Goal: Task Accomplishment & Management: Use online tool/utility

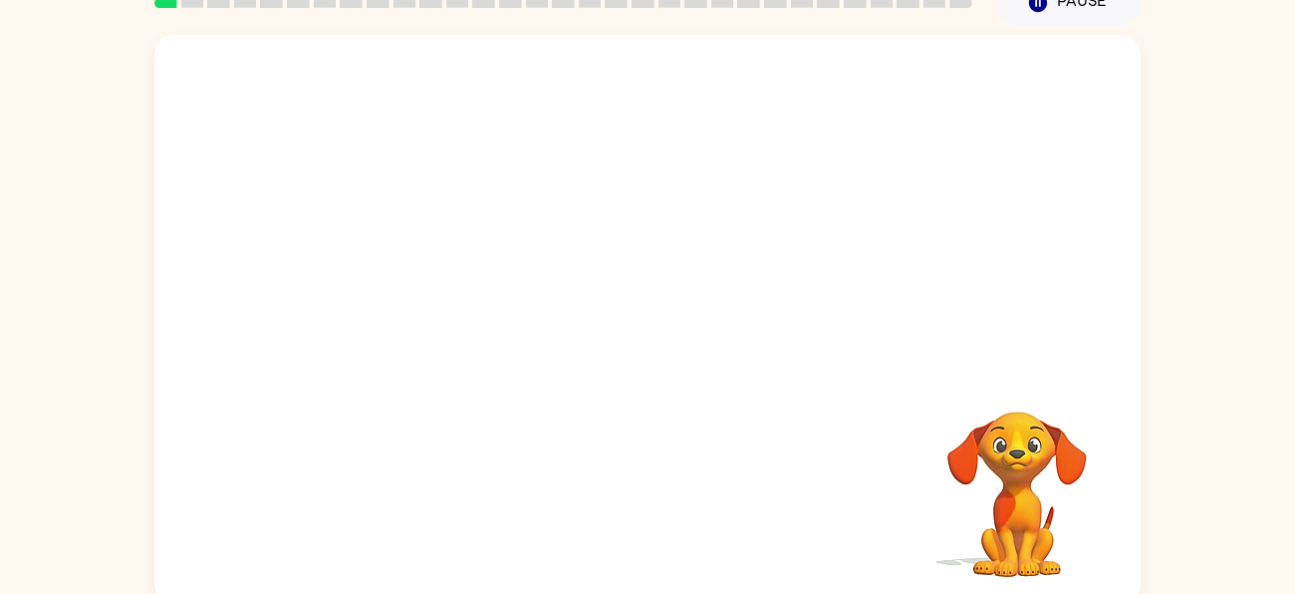
scroll to position [108, 0]
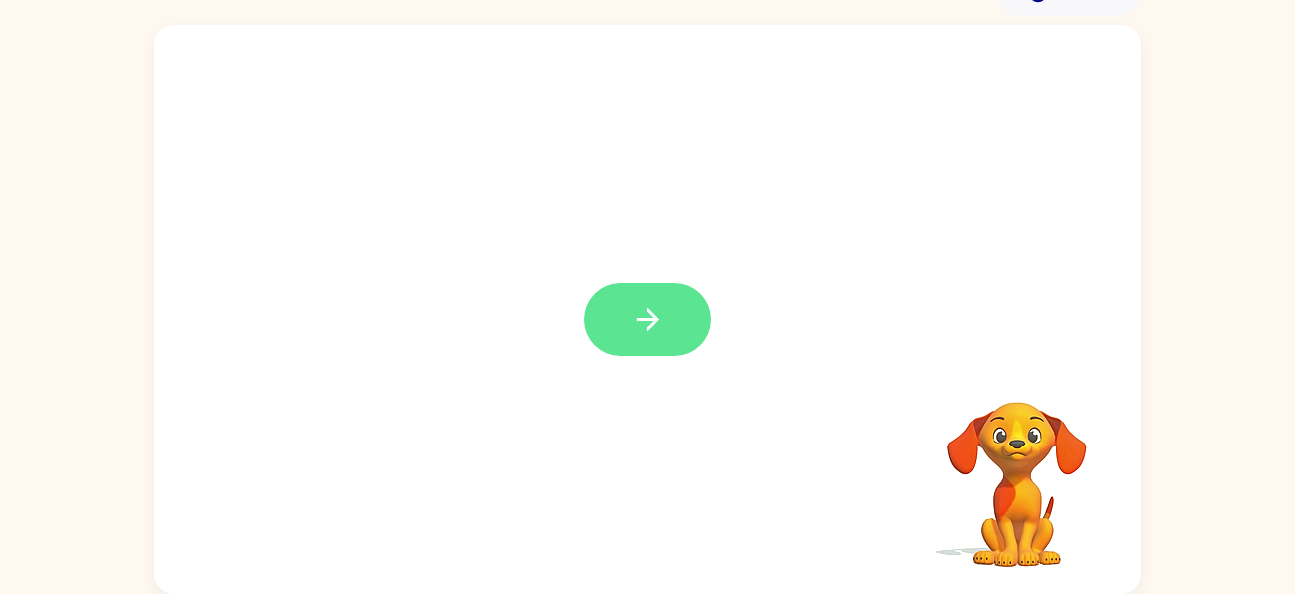
click at [632, 307] on icon "button" at bounding box center [648, 319] width 35 height 35
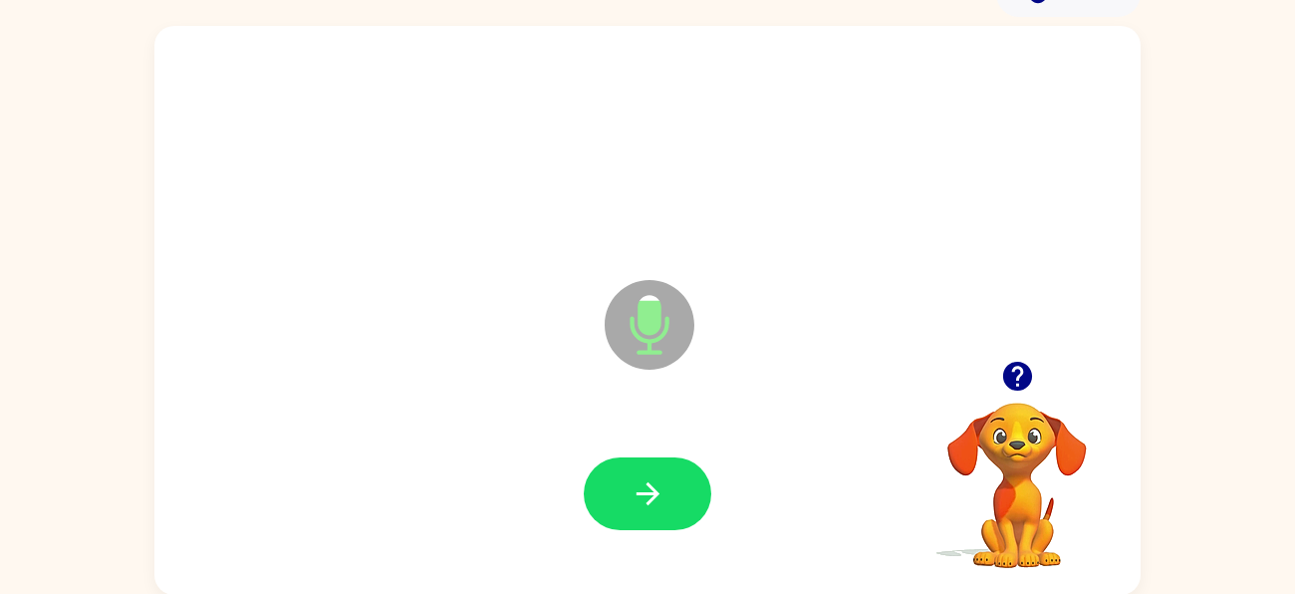
scroll to position [98, 0]
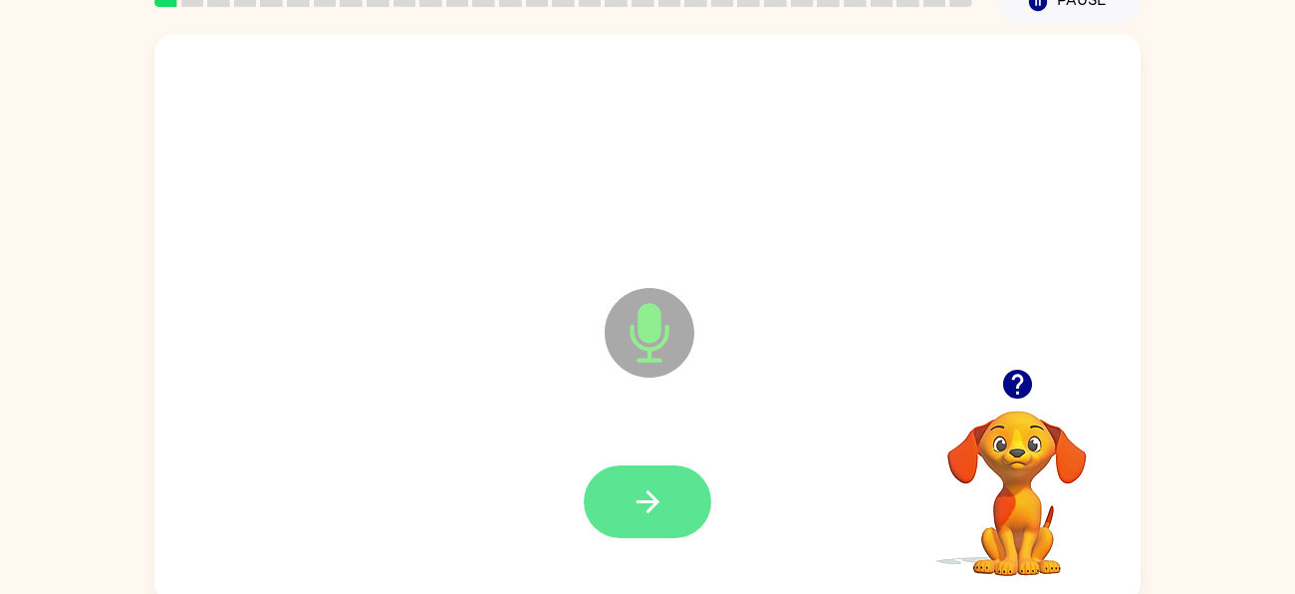
click at [631, 496] on icon "button" at bounding box center [648, 501] width 35 height 35
click at [656, 488] on icon "button" at bounding box center [648, 501] width 35 height 35
click at [624, 497] on button "button" at bounding box center [648, 501] width 128 height 73
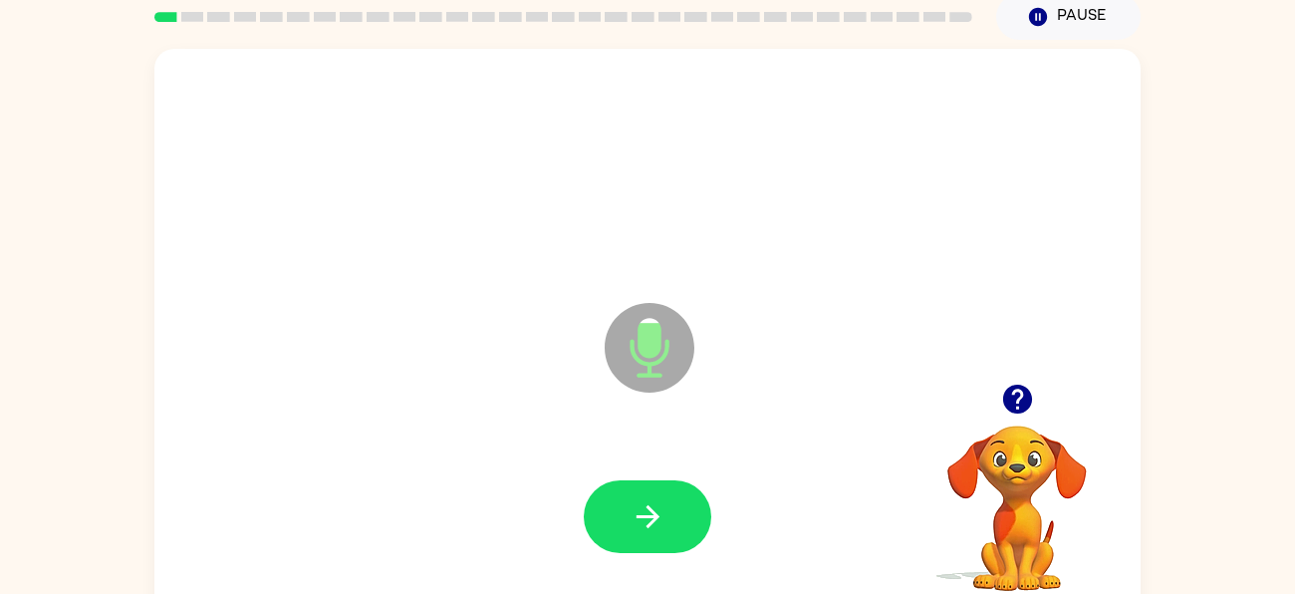
scroll to position [81, 0]
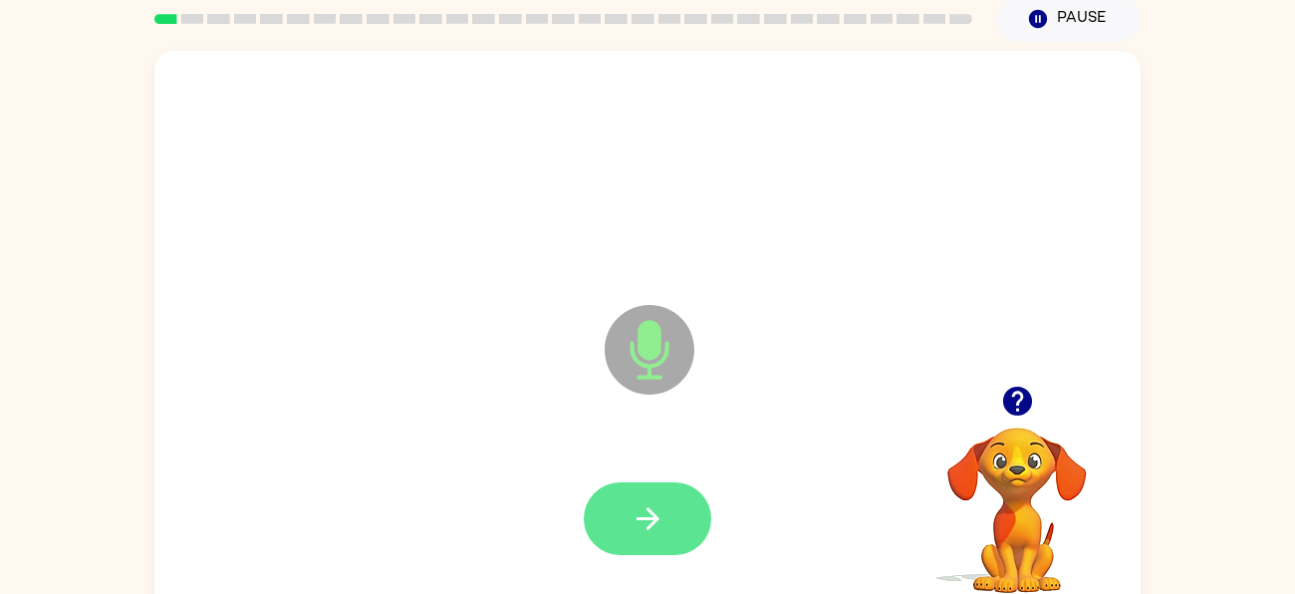
click at [631, 541] on button "button" at bounding box center [648, 518] width 128 height 73
click at [649, 509] on icon "button" at bounding box center [647, 518] width 23 height 23
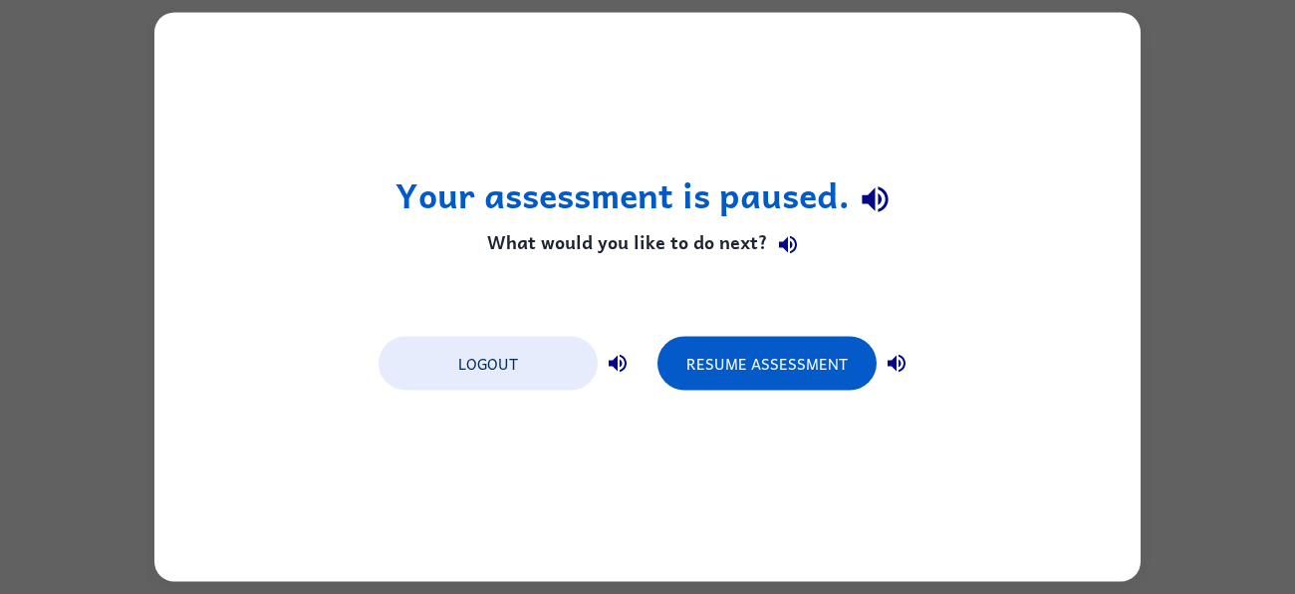
scroll to position [0, 0]
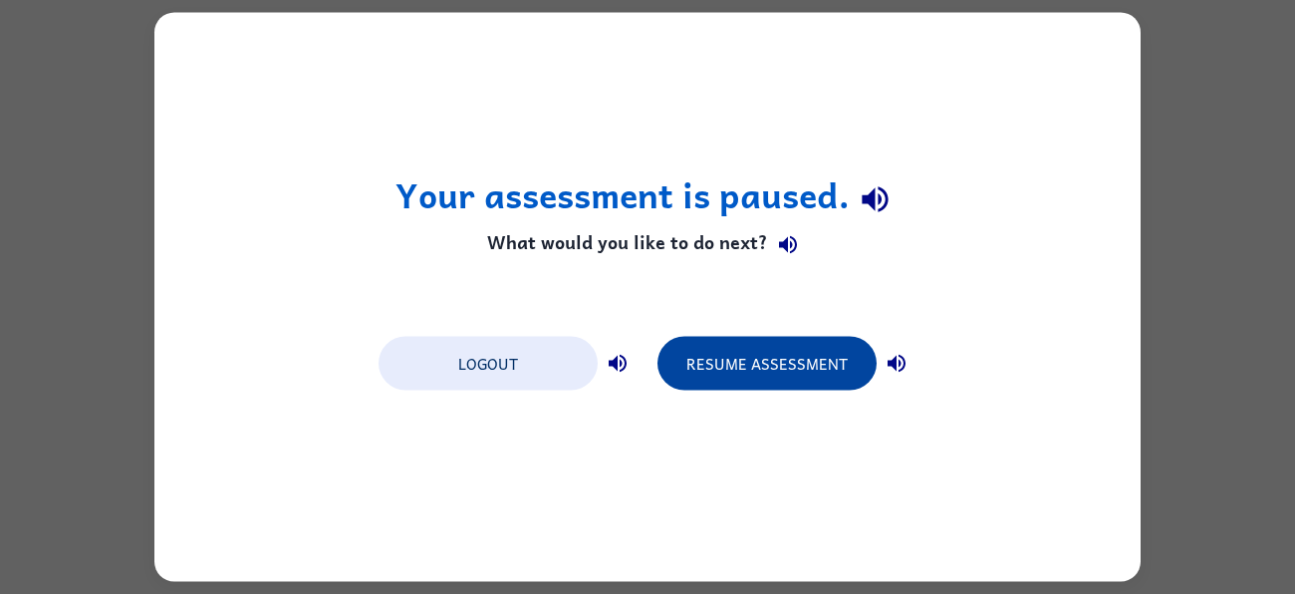
click at [774, 348] on button "Resume Assessment" at bounding box center [766, 364] width 219 height 54
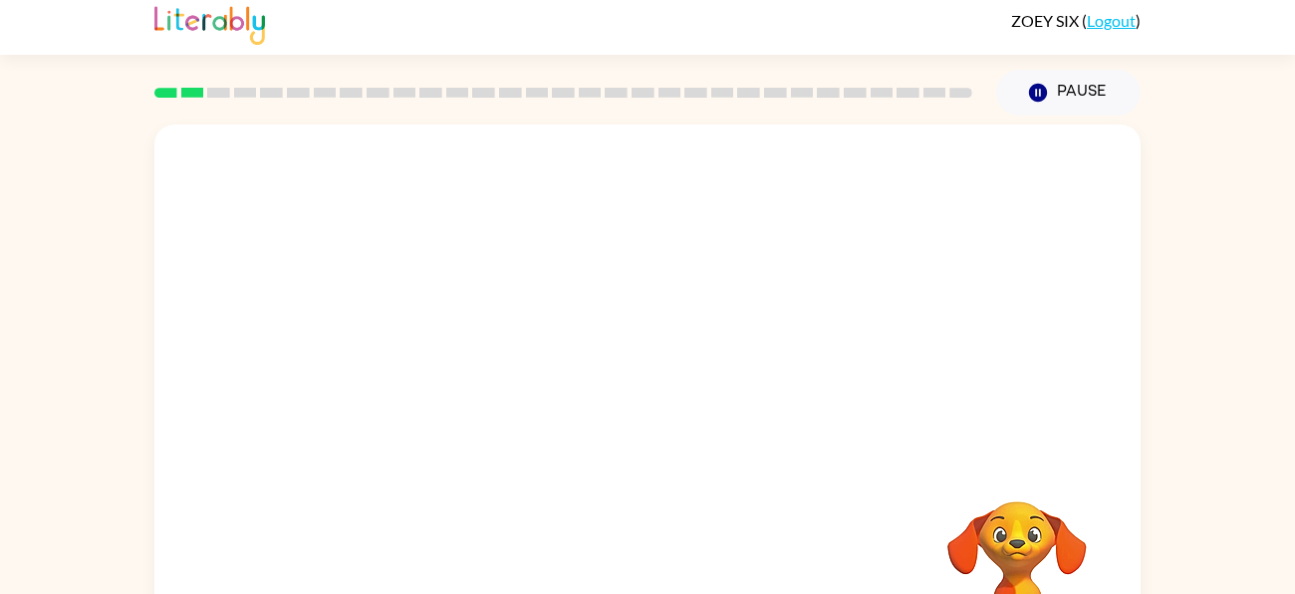
scroll to position [108, 0]
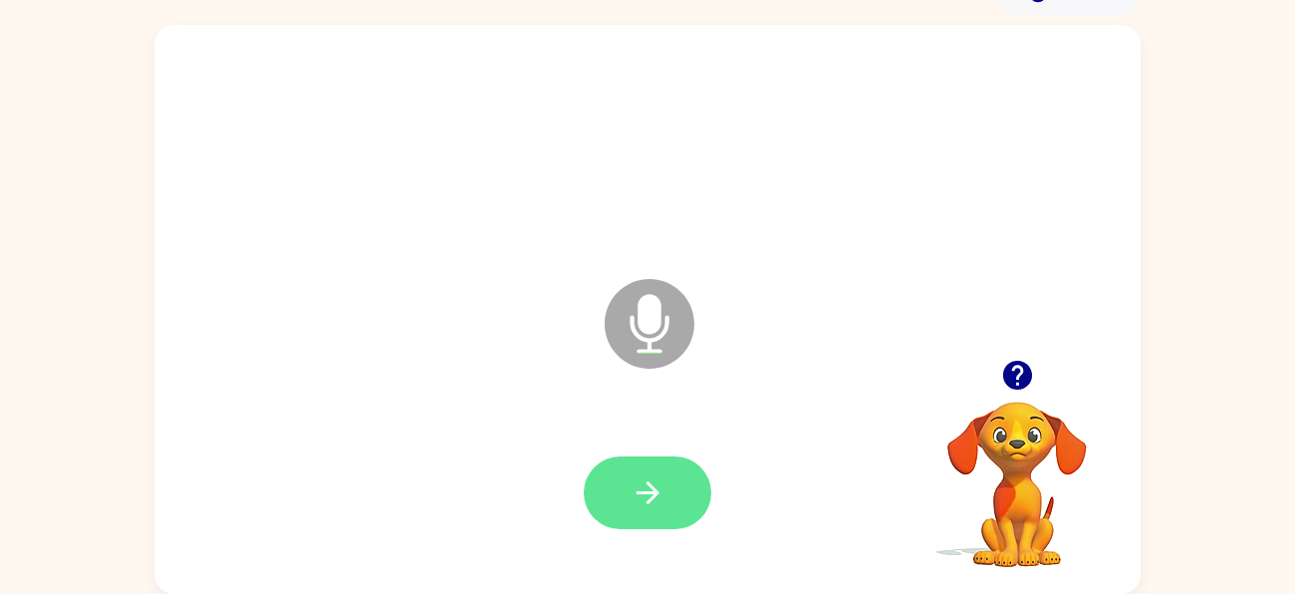
click at [631, 477] on icon "button" at bounding box center [648, 492] width 35 height 35
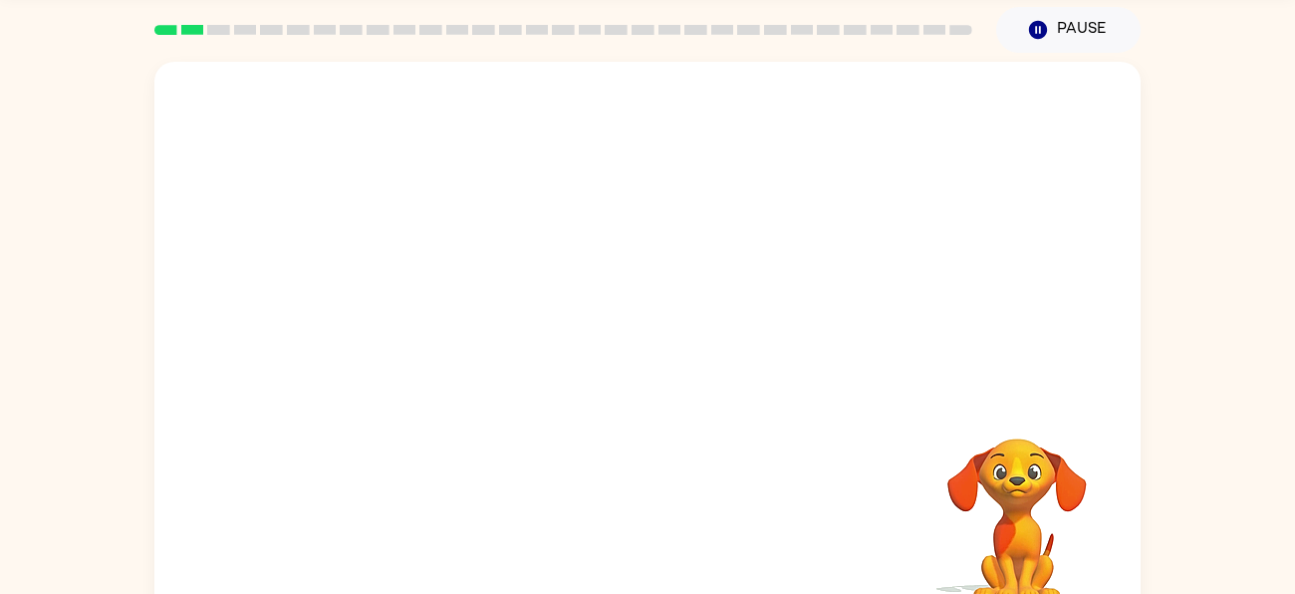
scroll to position [73, 0]
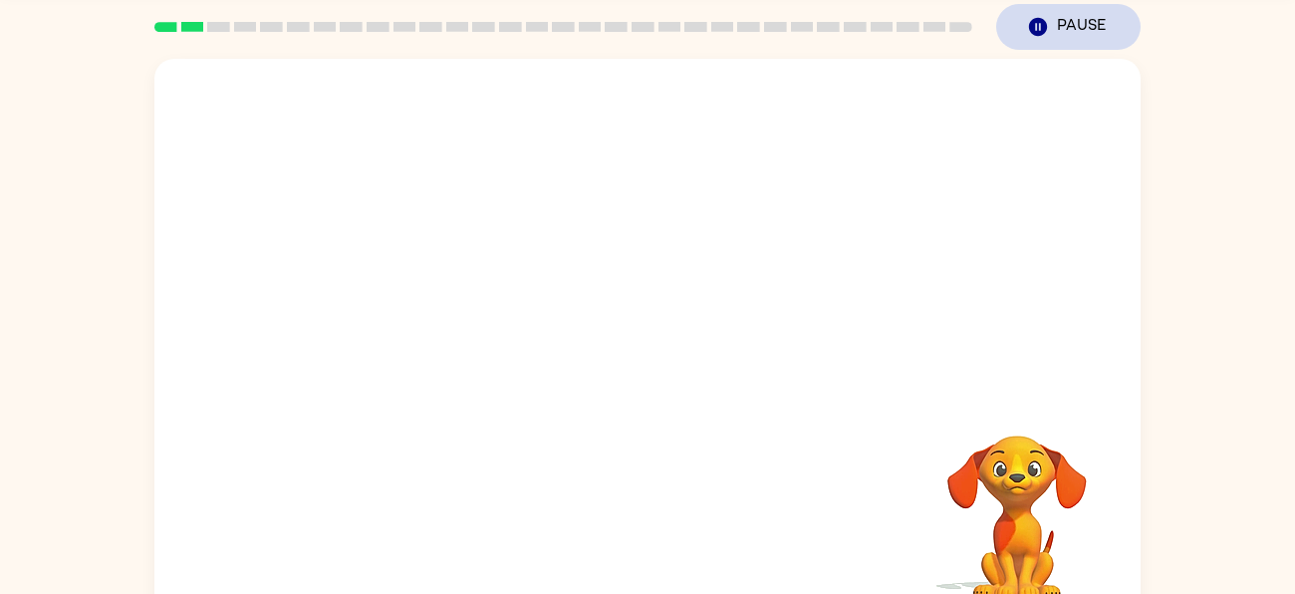
click at [1040, 6] on button "Pause Pause" at bounding box center [1068, 27] width 144 height 46
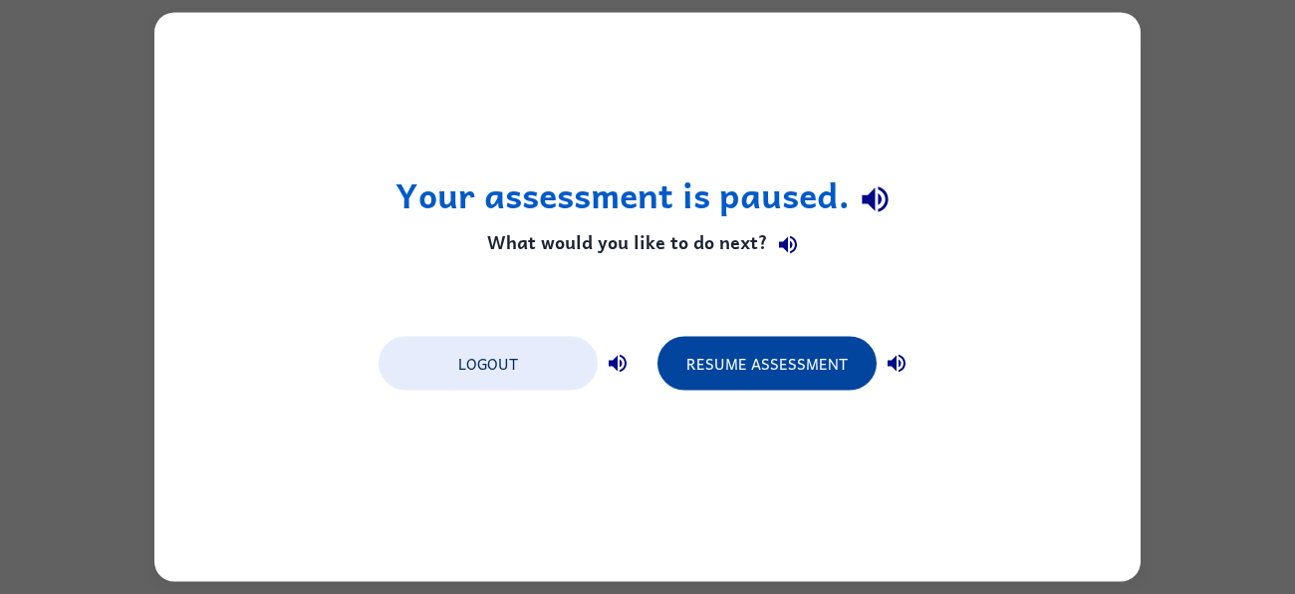
click at [798, 354] on button "Resume Assessment" at bounding box center [766, 364] width 219 height 54
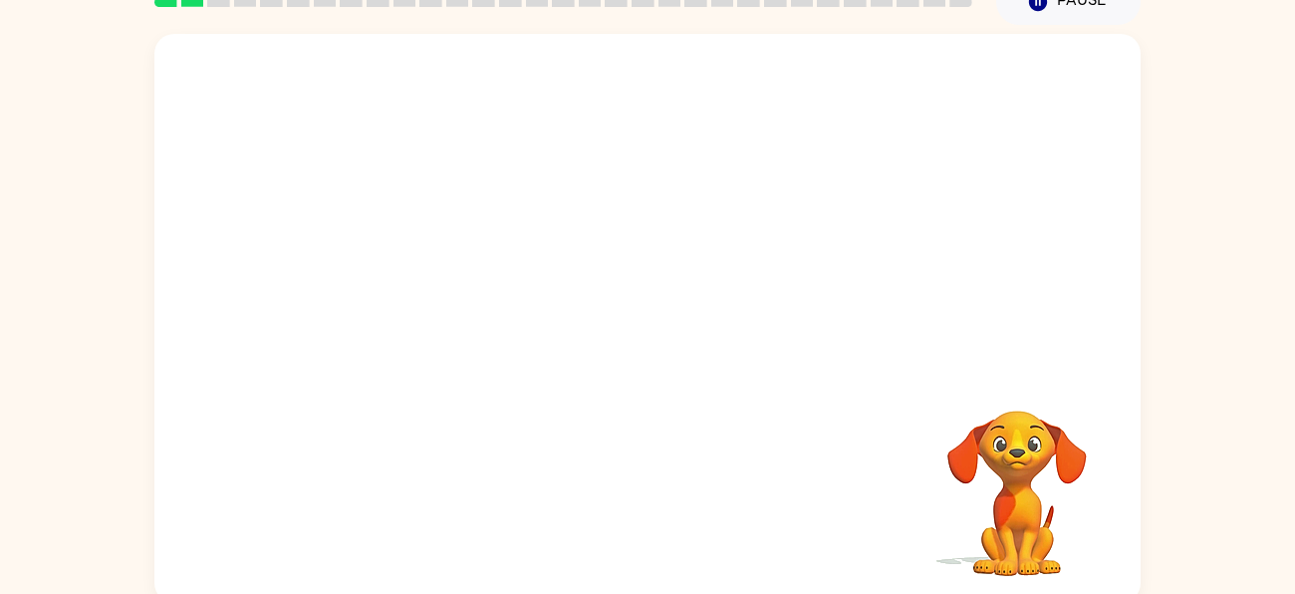
scroll to position [108, 0]
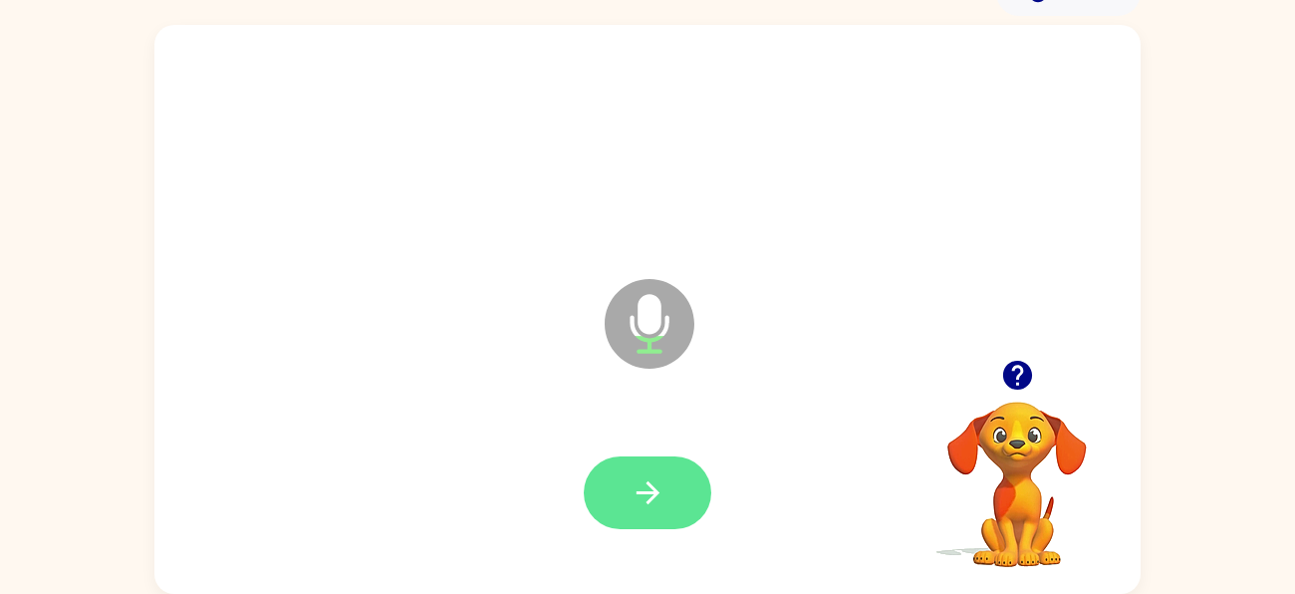
click at [635, 490] on icon "button" at bounding box center [648, 492] width 35 height 35
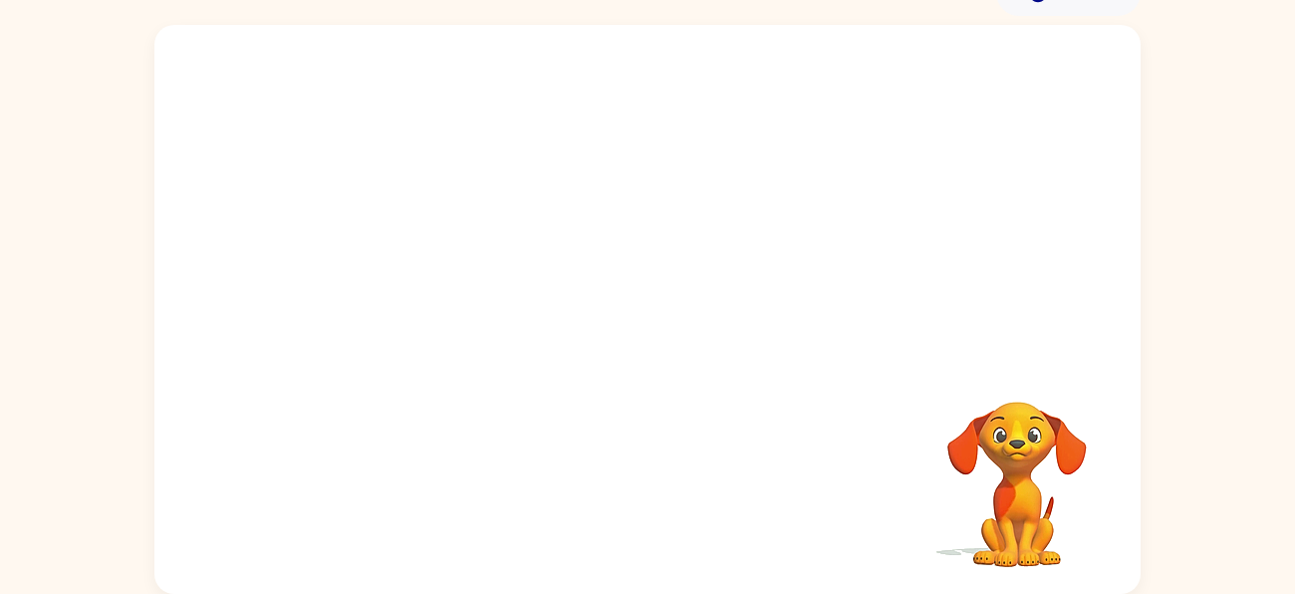
click at [1000, 454] on video "Your browser must support playing .mp4 files to use Literably. Please try using…" at bounding box center [1016, 470] width 199 height 199
click at [1034, 490] on video "Your browser must support playing .mp4 files to use Literably. Please try using…" at bounding box center [1016, 470] width 199 height 199
click at [1022, 487] on video "Your browser must support playing .mp4 files to use Literably. Please try using…" at bounding box center [1016, 470] width 199 height 199
click at [1022, 458] on video "Your browser must support playing .mp4 files to use Literably. Please try using…" at bounding box center [1016, 470] width 199 height 199
click at [1007, 444] on video "Your browser must support playing .mp4 files to use Literably. Please try using…" at bounding box center [1016, 470] width 199 height 199
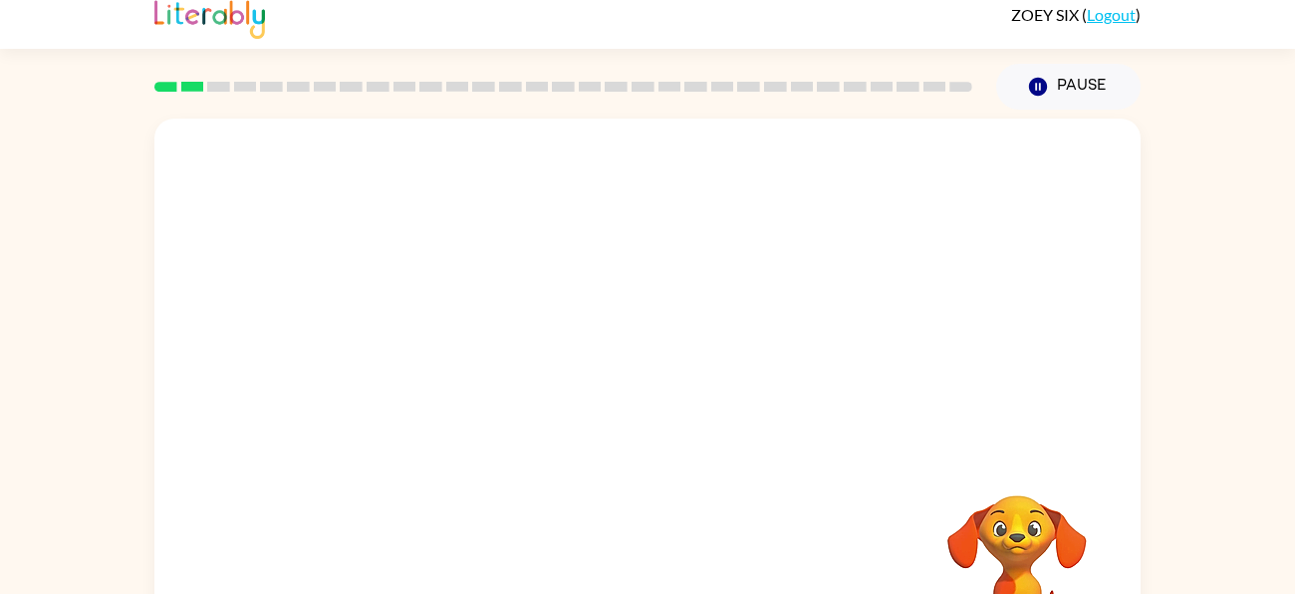
scroll to position [19, 0]
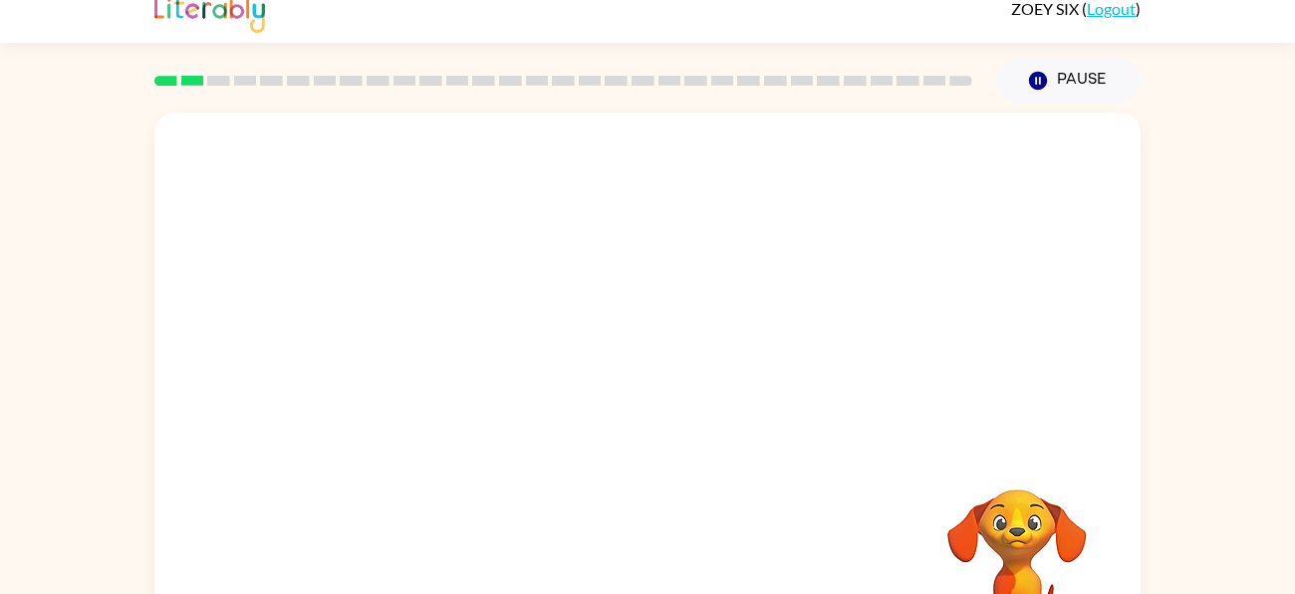
click at [208, 85] on rect at bounding box center [218, 81] width 23 height 10
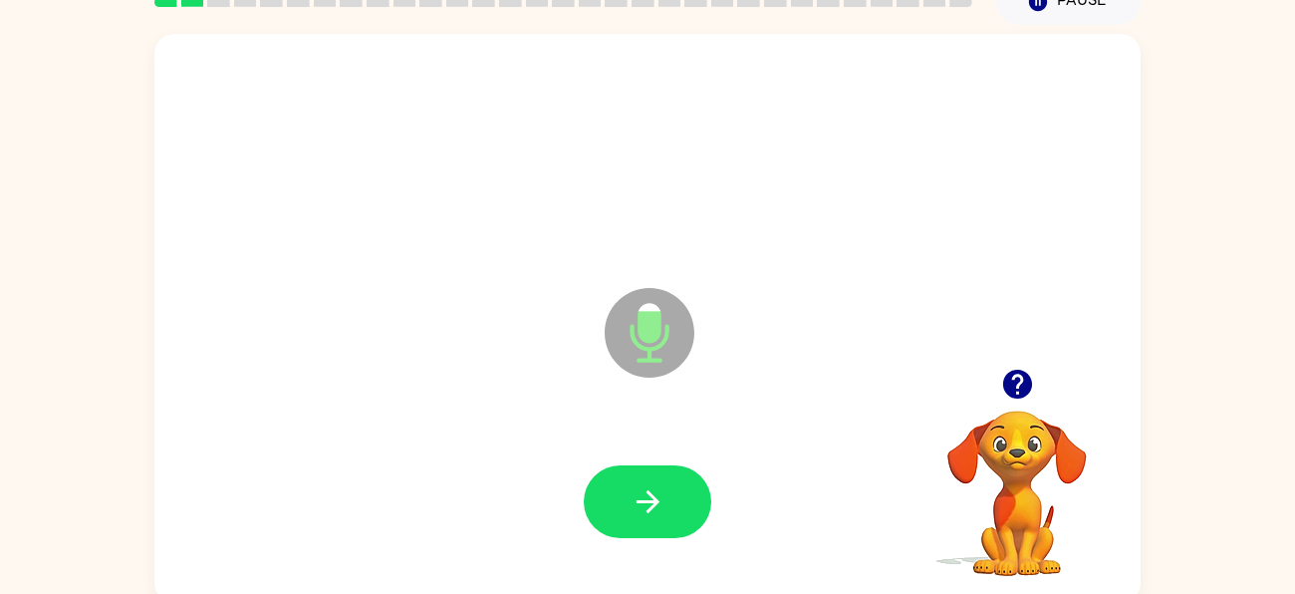
scroll to position [108, 0]
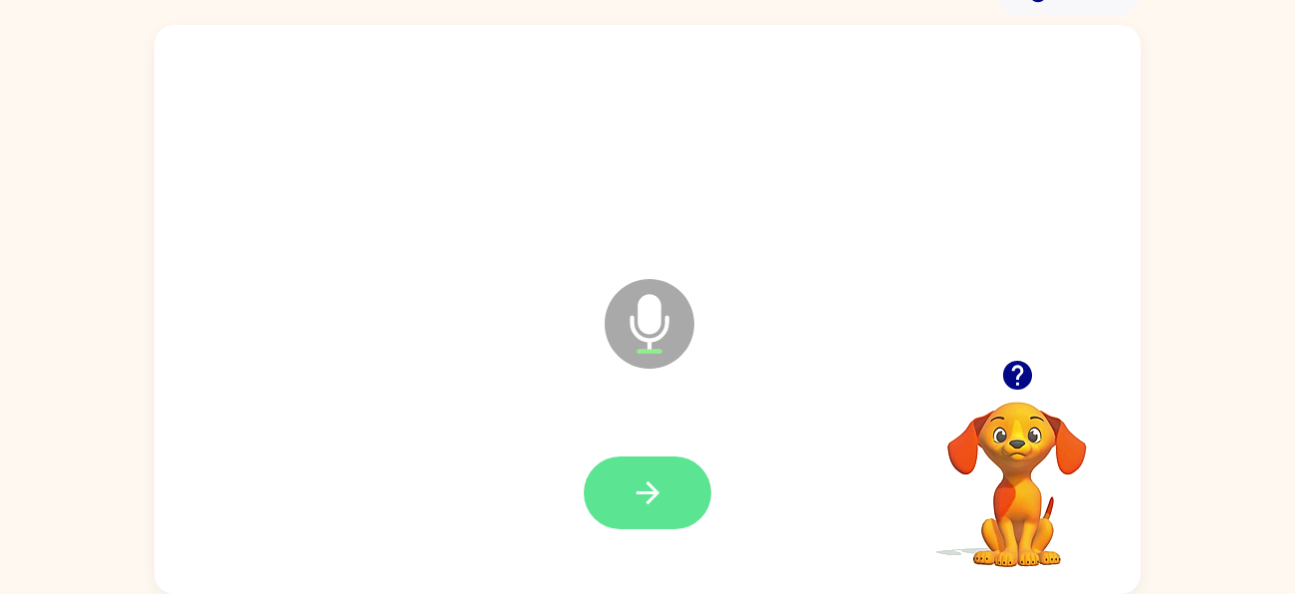
click at [648, 487] on icon "button" at bounding box center [648, 492] width 35 height 35
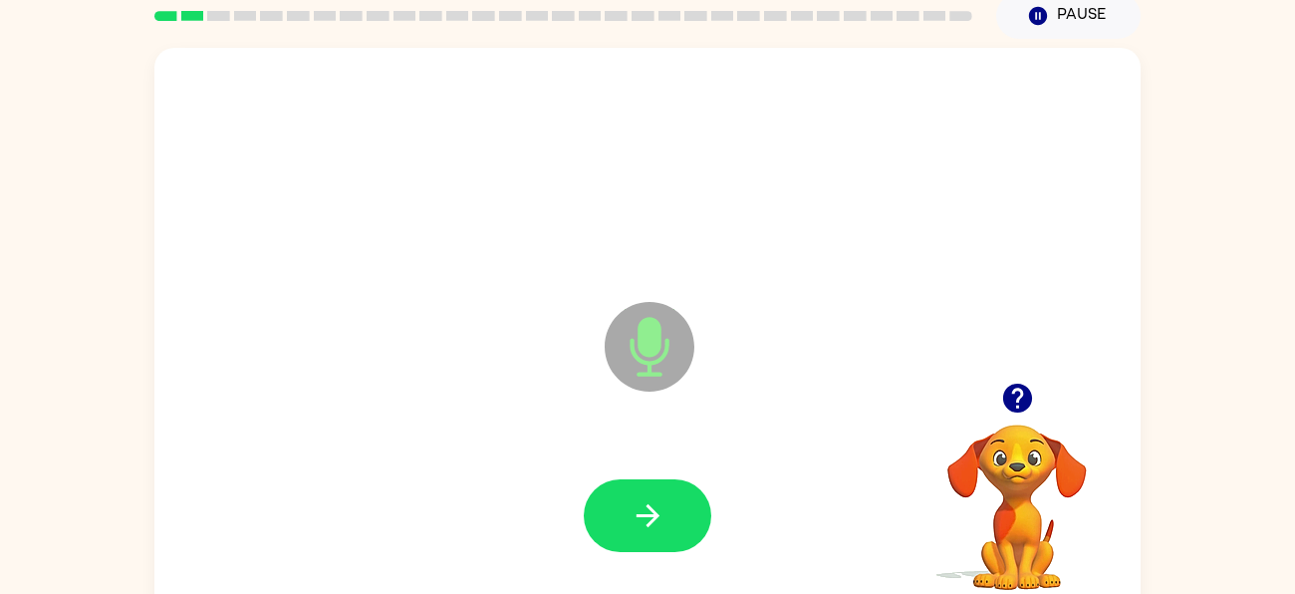
scroll to position [78, 0]
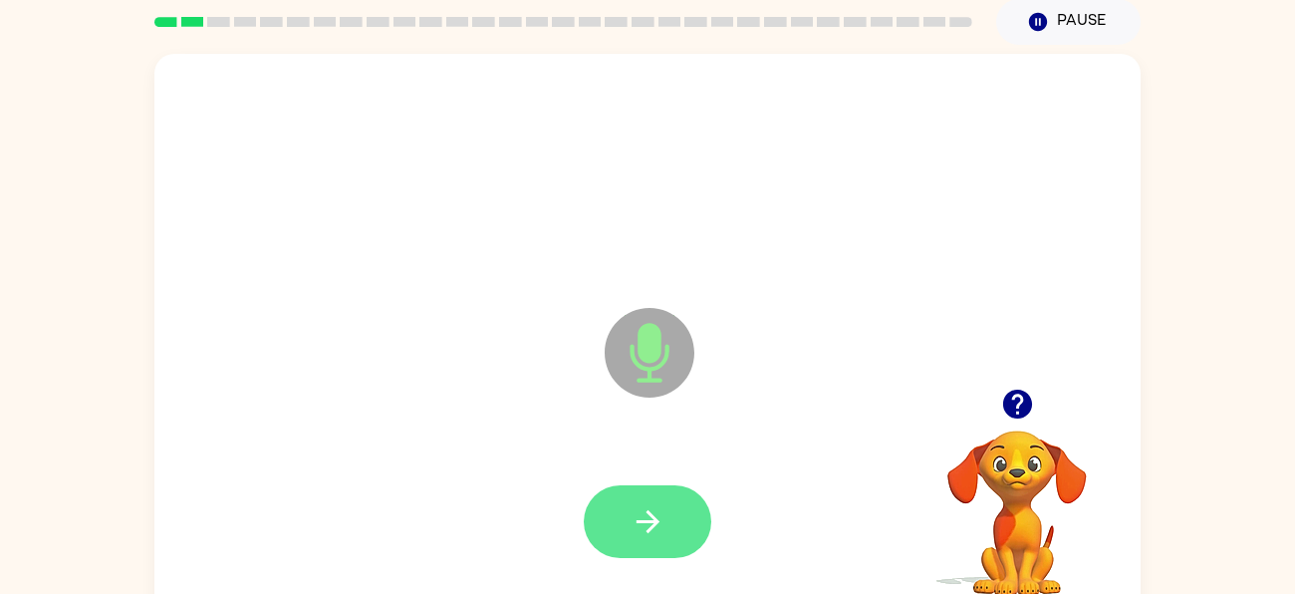
click at [659, 516] on icon "button" at bounding box center [648, 521] width 35 height 35
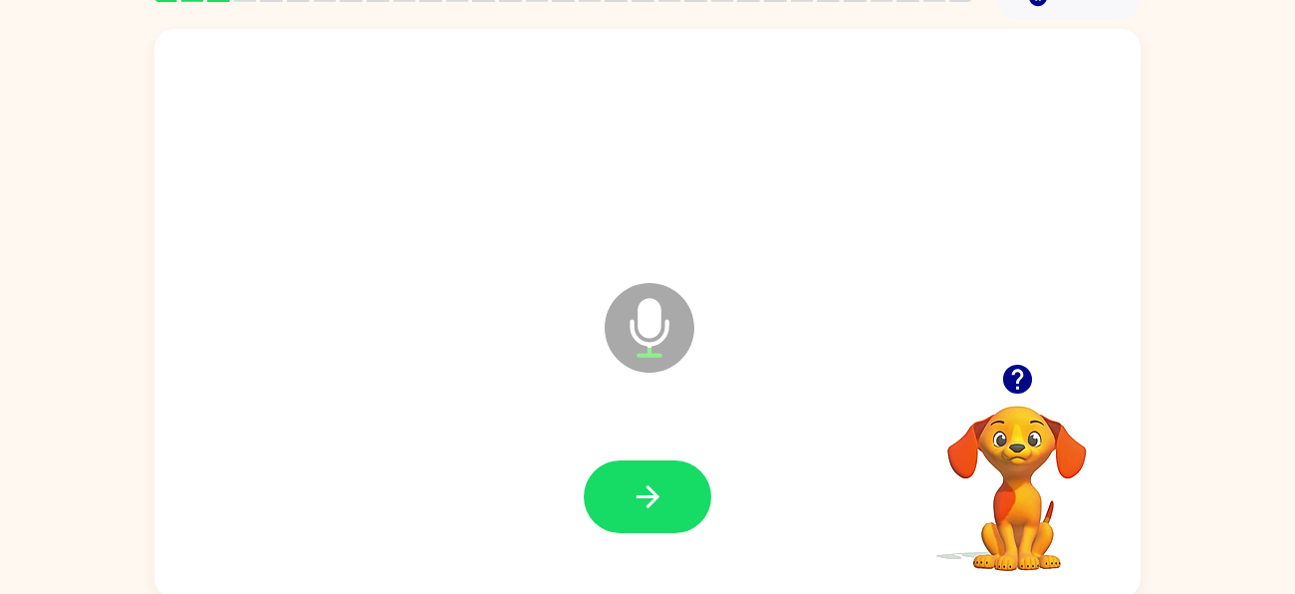
scroll to position [98, 0]
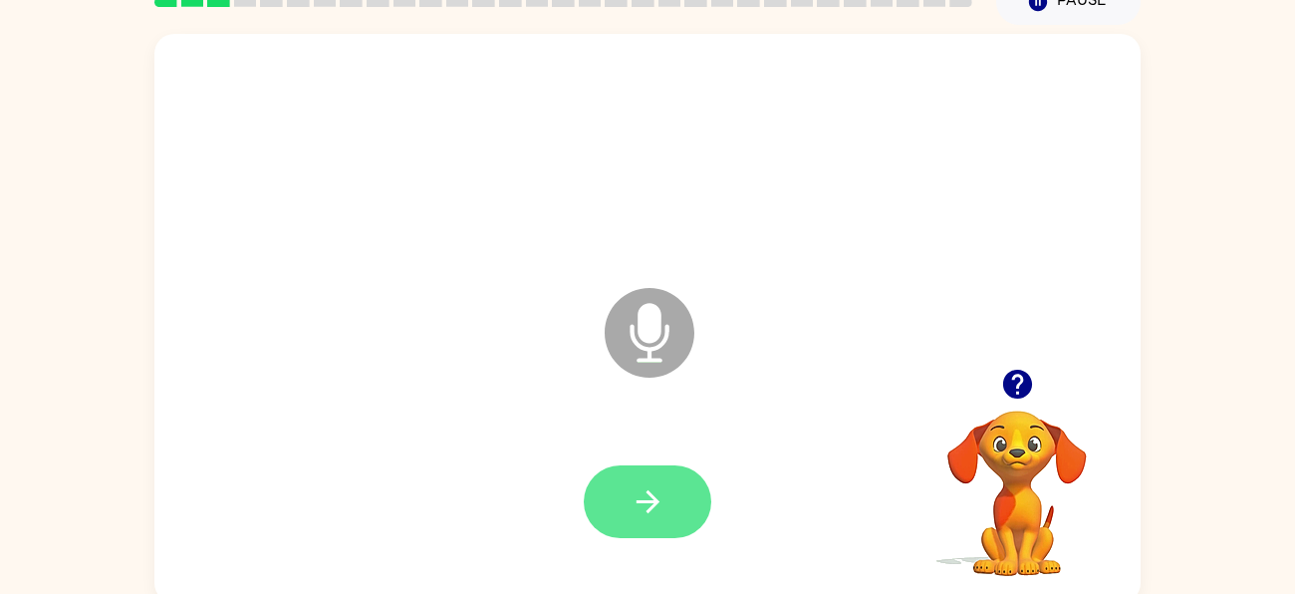
click at [653, 510] on icon "button" at bounding box center [648, 501] width 35 height 35
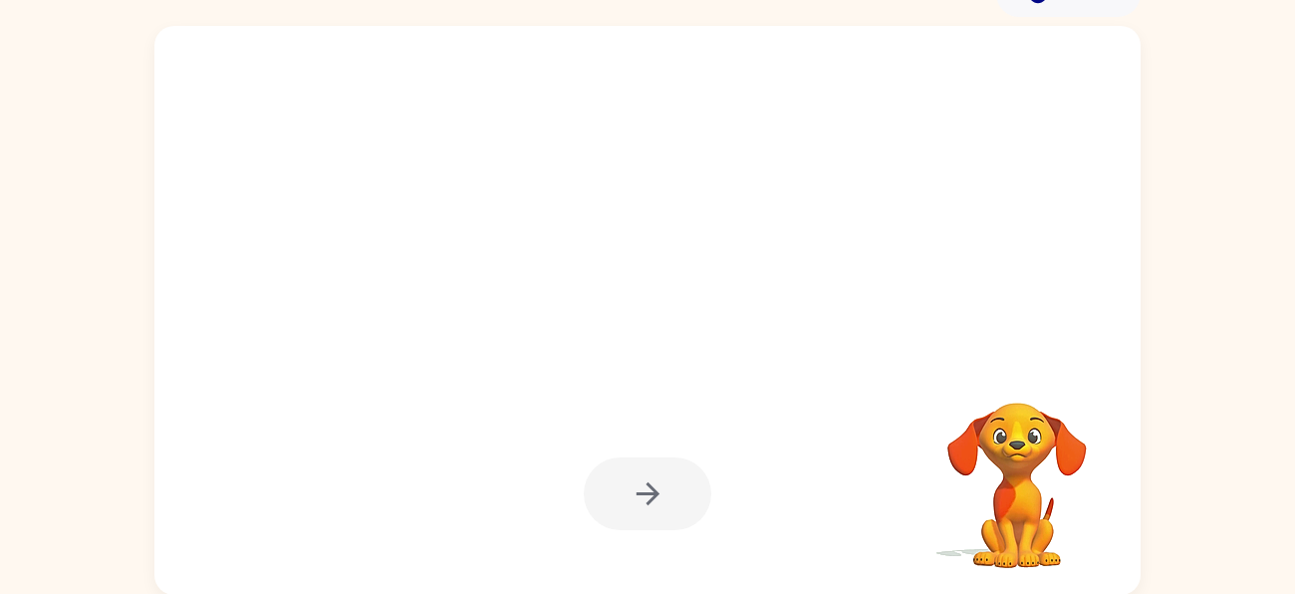
scroll to position [108, 0]
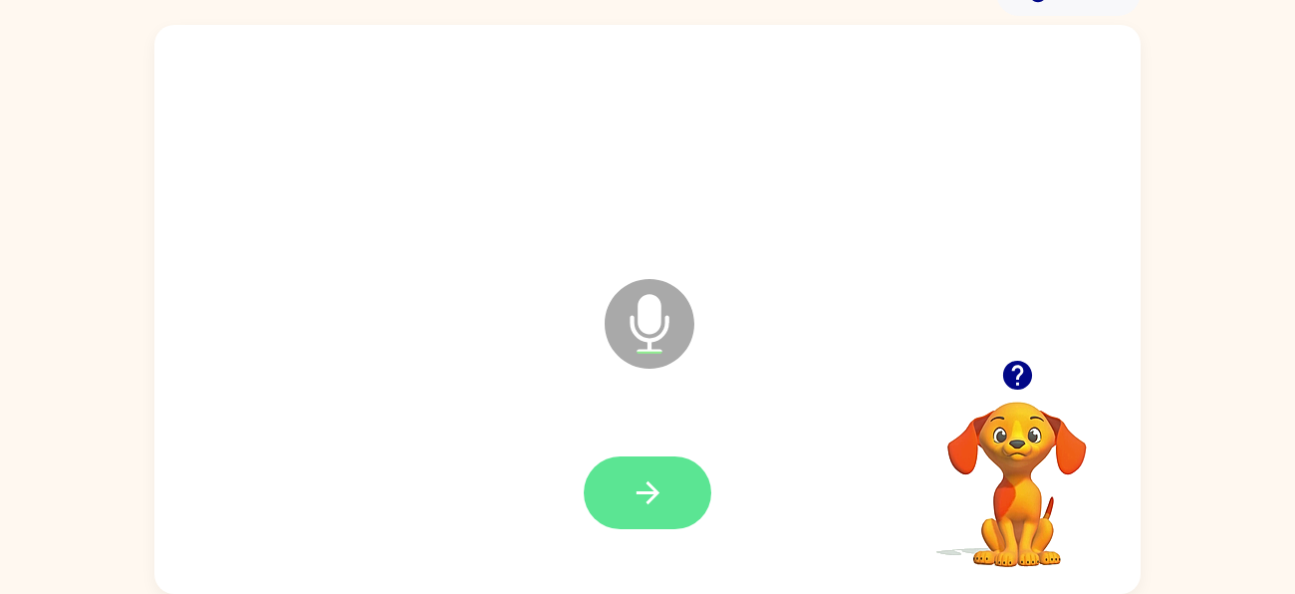
click at [662, 477] on icon "button" at bounding box center [648, 492] width 35 height 35
click at [672, 501] on button "button" at bounding box center [648, 492] width 128 height 73
click at [652, 489] on icon "button" at bounding box center [648, 492] width 35 height 35
click at [691, 492] on button "button" at bounding box center [648, 492] width 128 height 73
click at [674, 482] on button "button" at bounding box center [648, 492] width 128 height 73
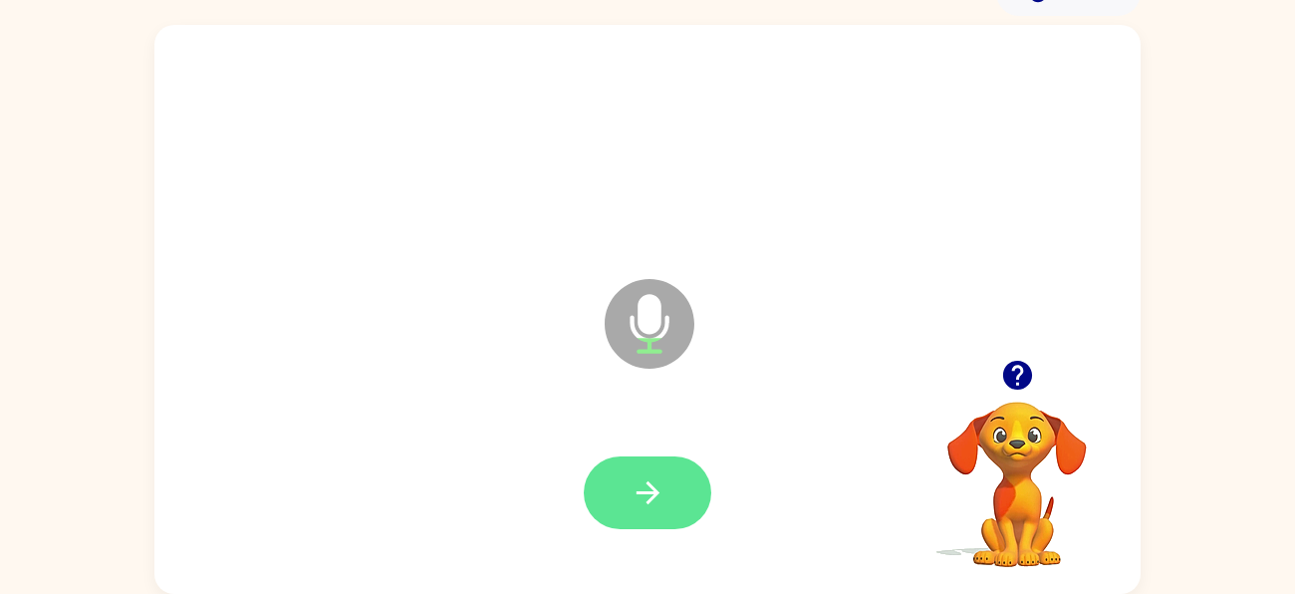
click at [658, 490] on icon "button" at bounding box center [648, 492] width 35 height 35
click at [646, 510] on button "button" at bounding box center [648, 492] width 128 height 73
click at [659, 490] on icon "button" at bounding box center [648, 492] width 35 height 35
click at [633, 484] on icon "button" at bounding box center [648, 492] width 35 height 35
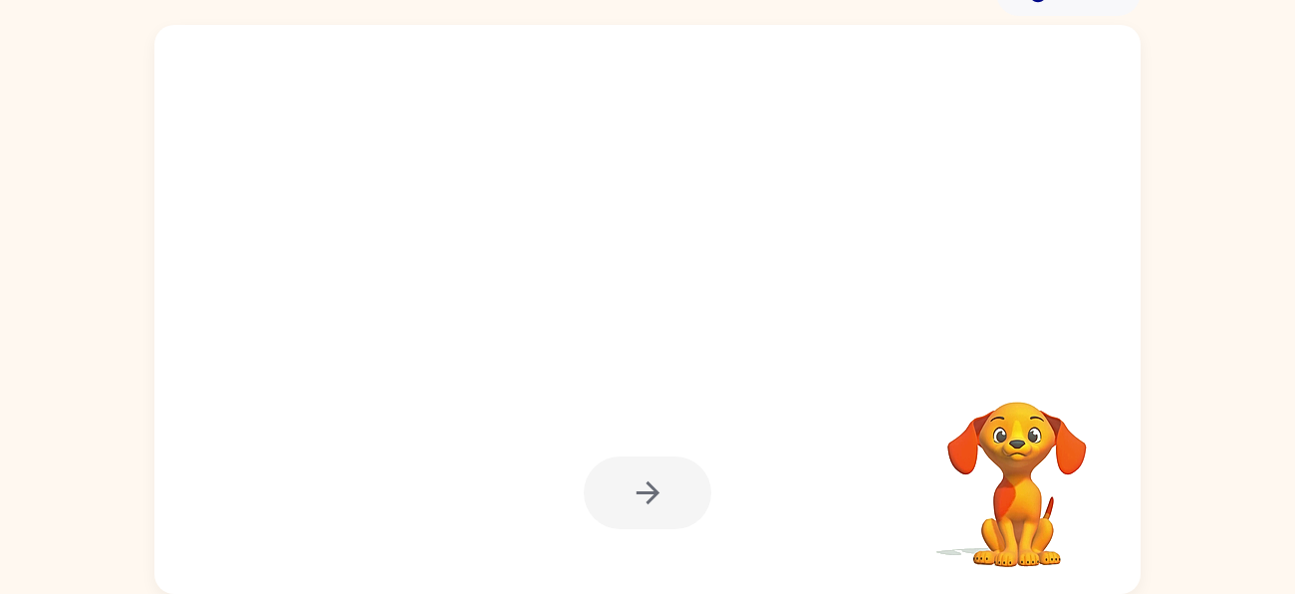
click at [1065, 431] on video "Your browser must support playing .mp4 files to use Literably. Please try using…" at bounding box center [1016, 470] width 199 height 199
click at [1012, 461] on video "Your browser must support playing .mp4 files to use Literably. Please try using…" at bounding box center [1016, 470] width 199 height 199
click at [639, 486] on div at bounding box center [648, 492] width 128 height 73
click at [1025, 468] on video "Your browser must support playing .mp4 files to use Literably. Please try using…" at bounding box center [1016, 470] width 199 height 199
click at [1027, 443] on video "Your browser must support playing .mp4 files to use Literably. Please try using…" at bounding box center [1016, 470] width 199 height 199
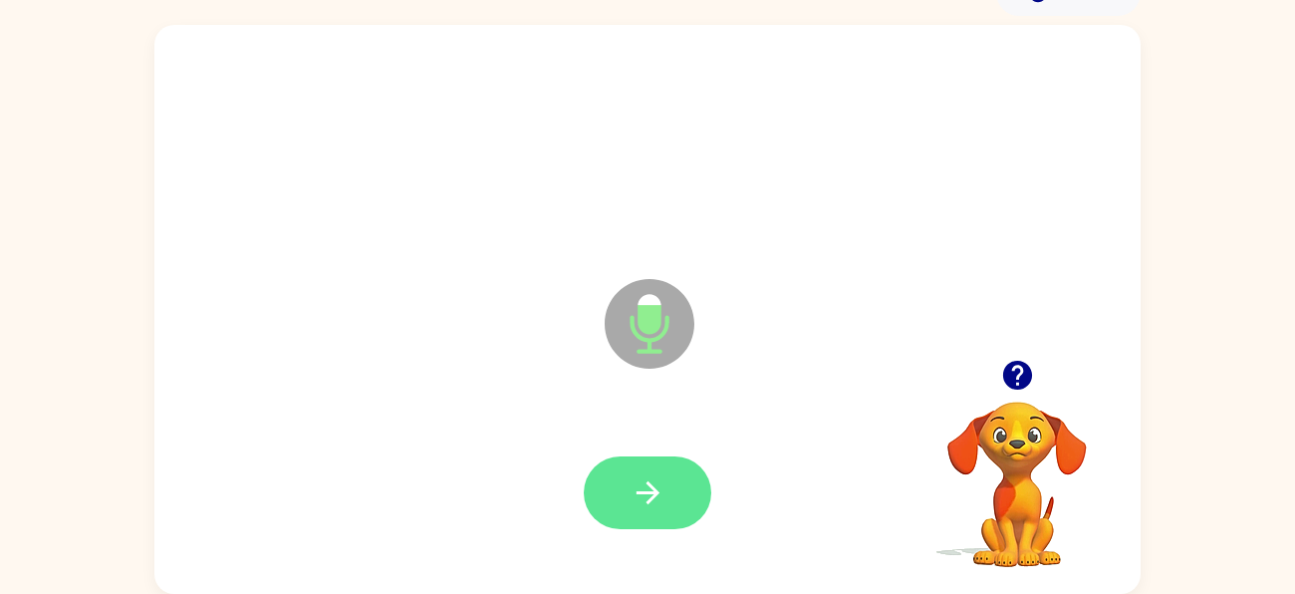
click at [648, 490] on icon "button" at bounding box center [648, 492] width 35 height 35
click at [657, 496] on icon "button" at bounding box center [648, 492] width 35 height 35
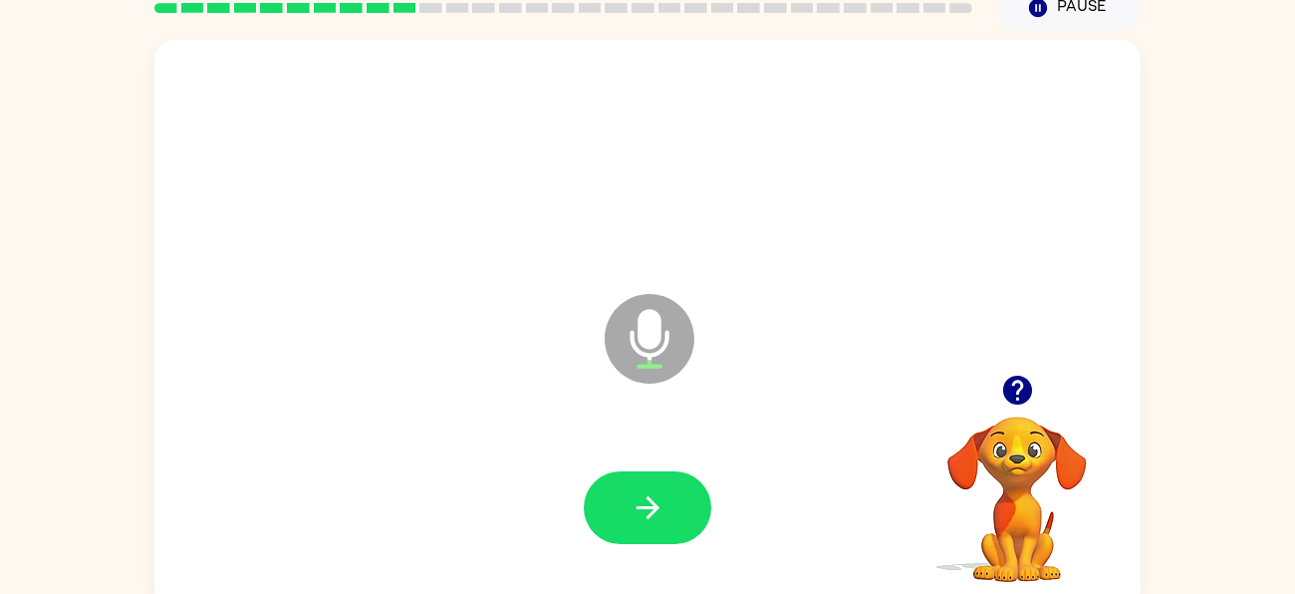
scroll to position [90, 0]
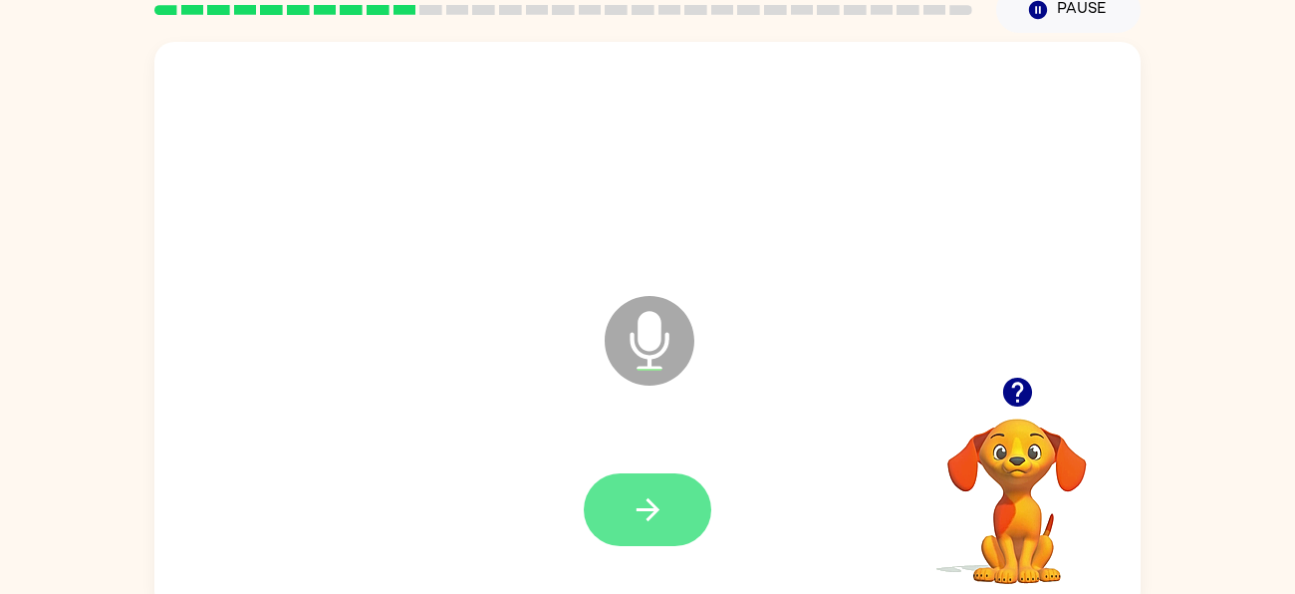
click at [657, 523] on icon "button" at bounding box center [648, 509] width 35 height 35
click at [692, 533] on button "button" at bounding box center [648, 509] width 128 height 73
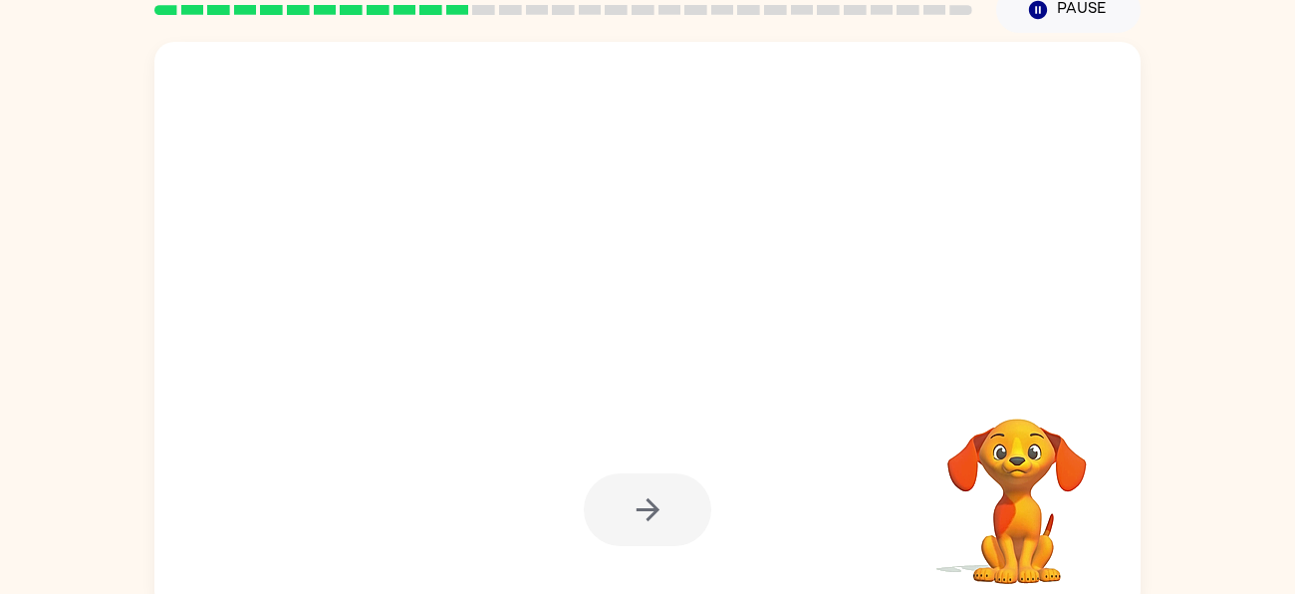
click at [650, 447] on div at bounding box center [647, 509] width 946 height 163
click at [652, 539] on div at bounding box center [648, 509] width 128 height 73
click at [1038, 502] on video "Your browser must support playing .mp4 files to use Literably. Please try using…" at bounding box center [1016, 487] width 199 height 199
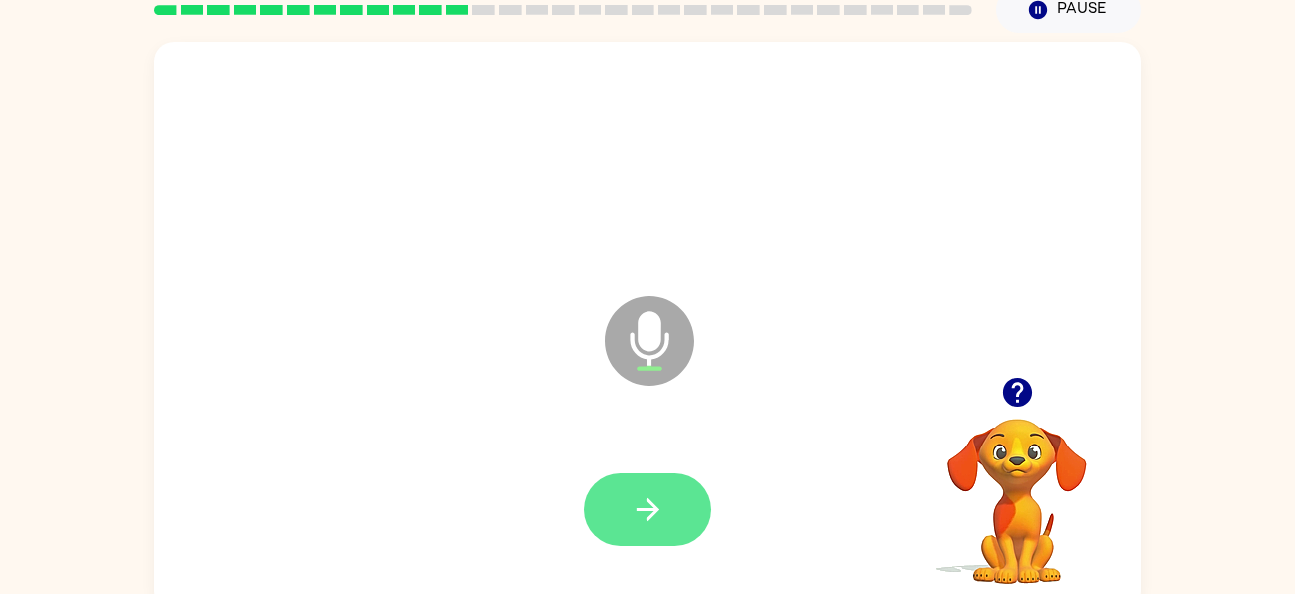
click at [625, 510] on button "button" at bounding box center [648, 509] width 128 height 73
click at [691, 495] on button "button" at bounding box center [648, 509] width 128 height 73
click at [665, 532] on button "button" at bounding box center [648, 509] width 128 height 73
click at [673, 508] on button "button" at bounding box center [648, 509] width 128 height 73
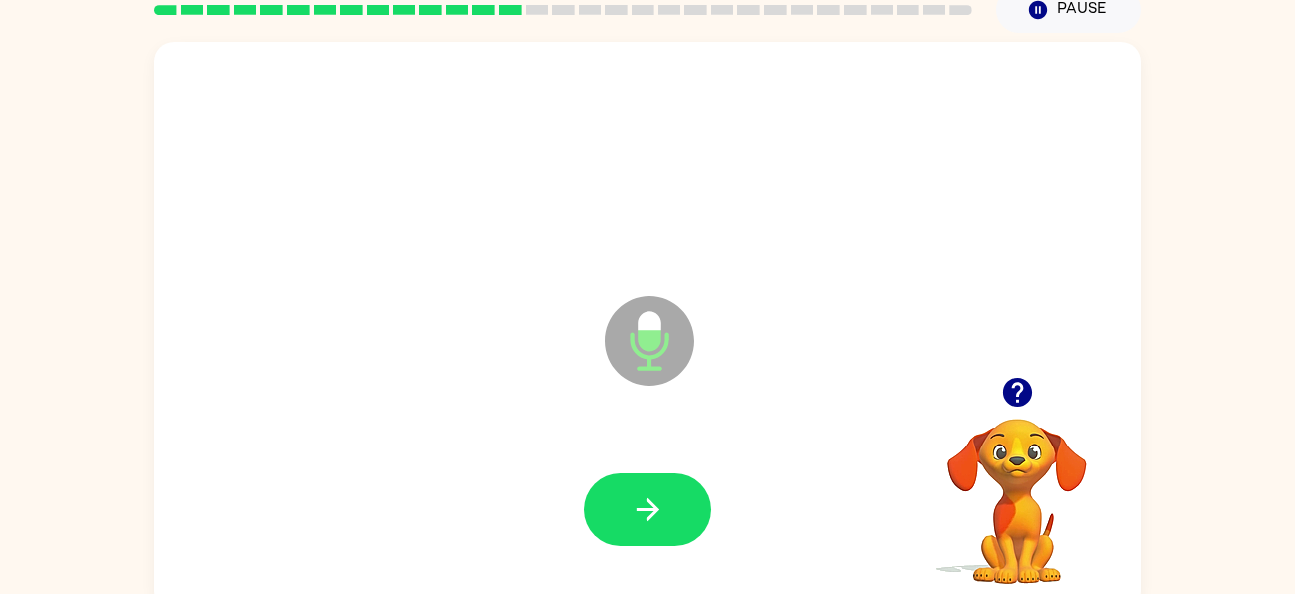
click at [666, 462] on div at bounding box center [647, 509] width 946 height 163
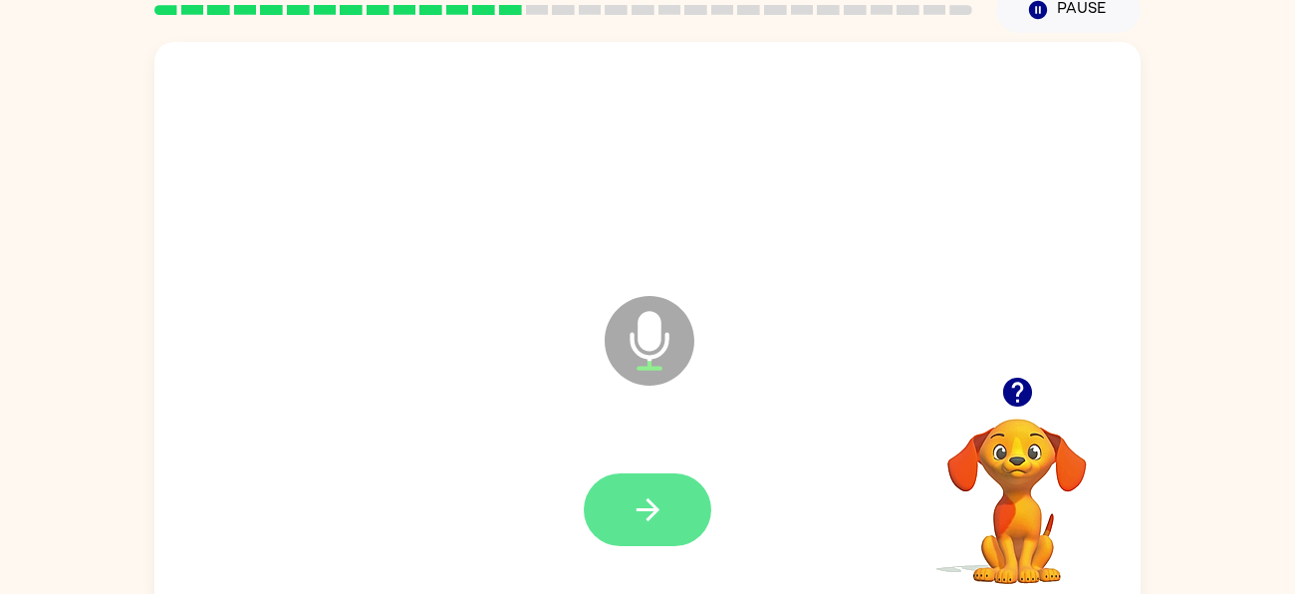
click at [631, 513] on icon "button" at bounding box center [648, 509] width 35 height 35
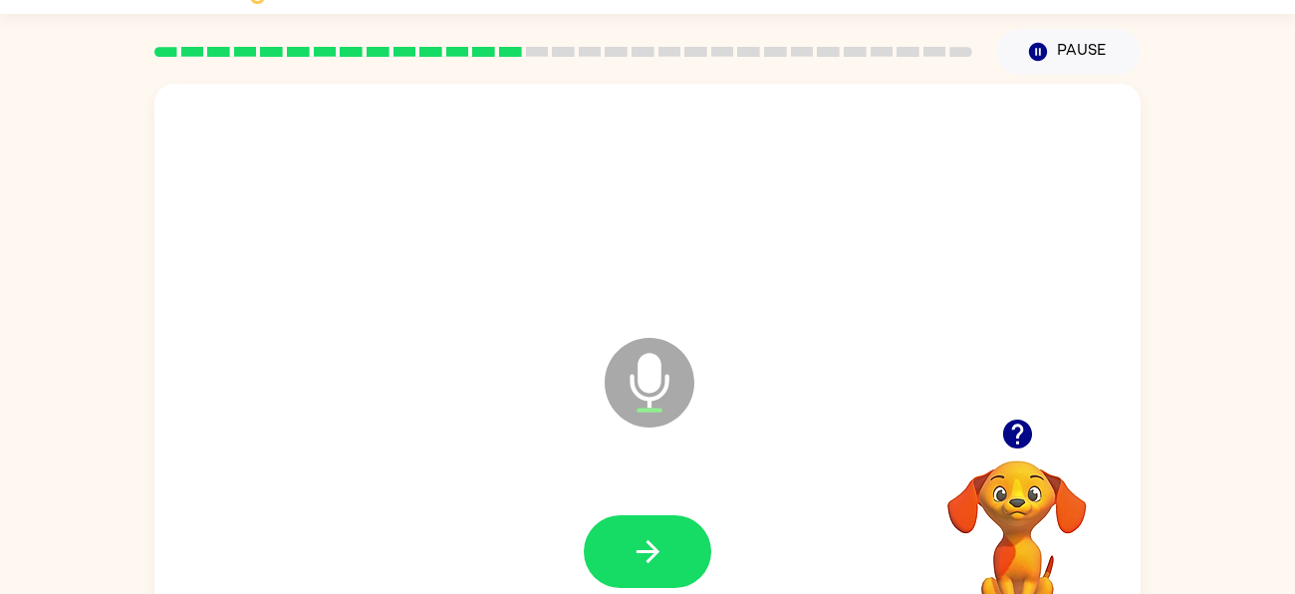
scroll to position [108, 0]
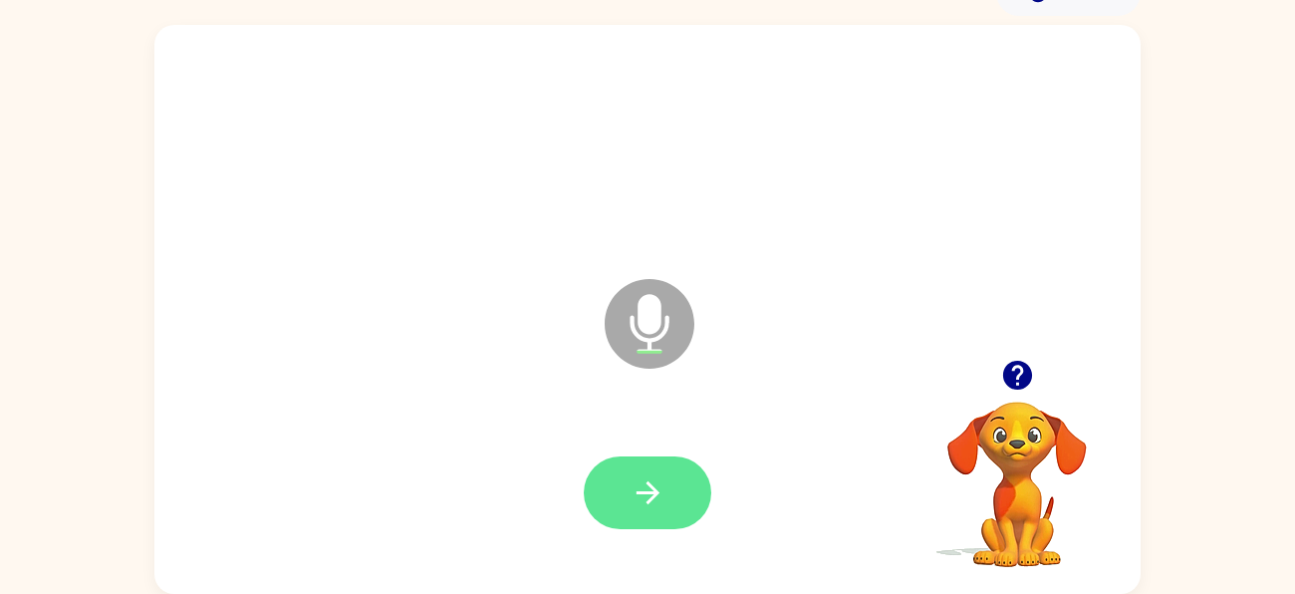
click at [659, 484] on icon "button" at bounding box center [648, 492] width 35 height 35
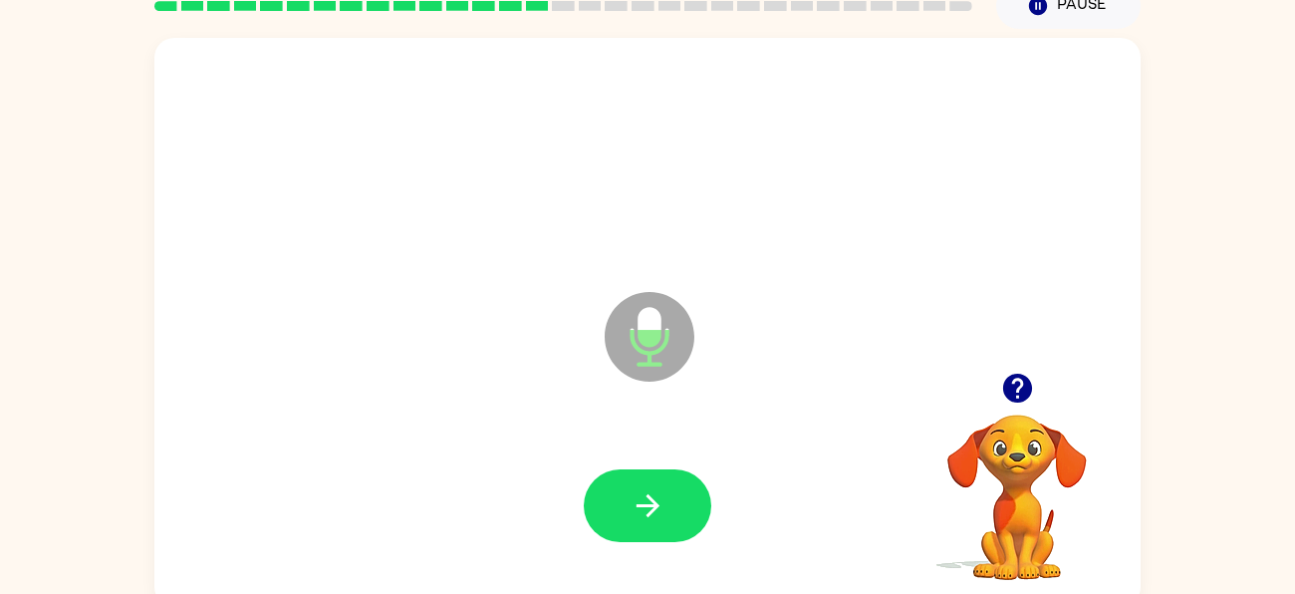
scroll to position [87, 0]
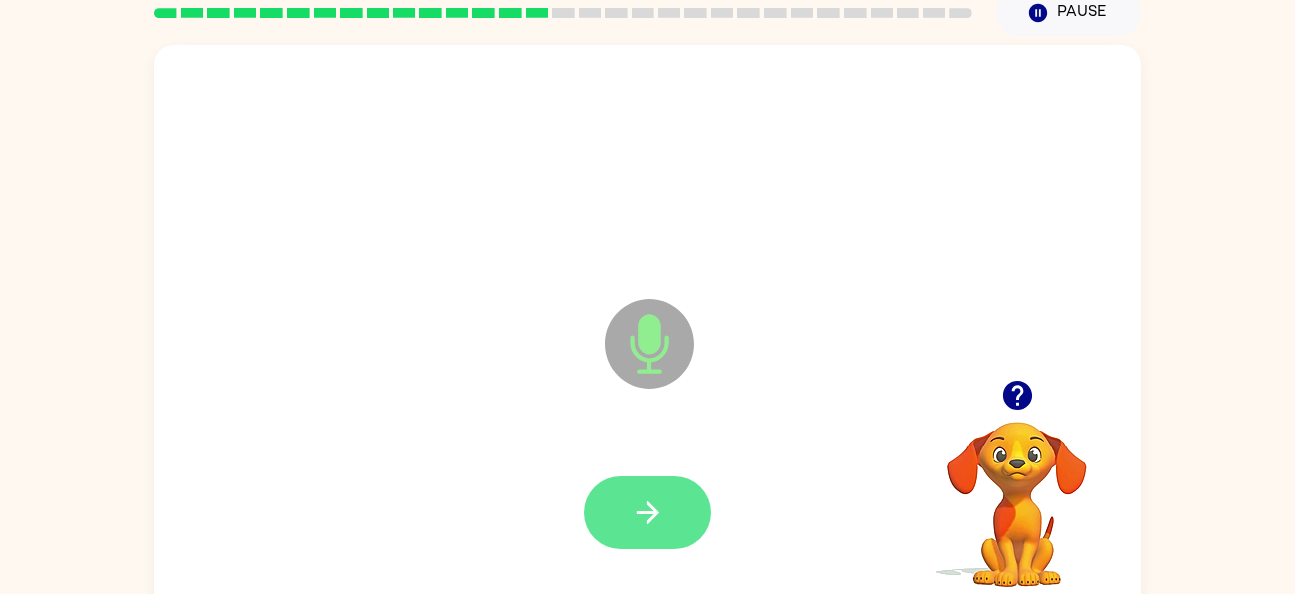
click at [681, 496] on button "button" at bounding box center [648, 512] width 128 height 73
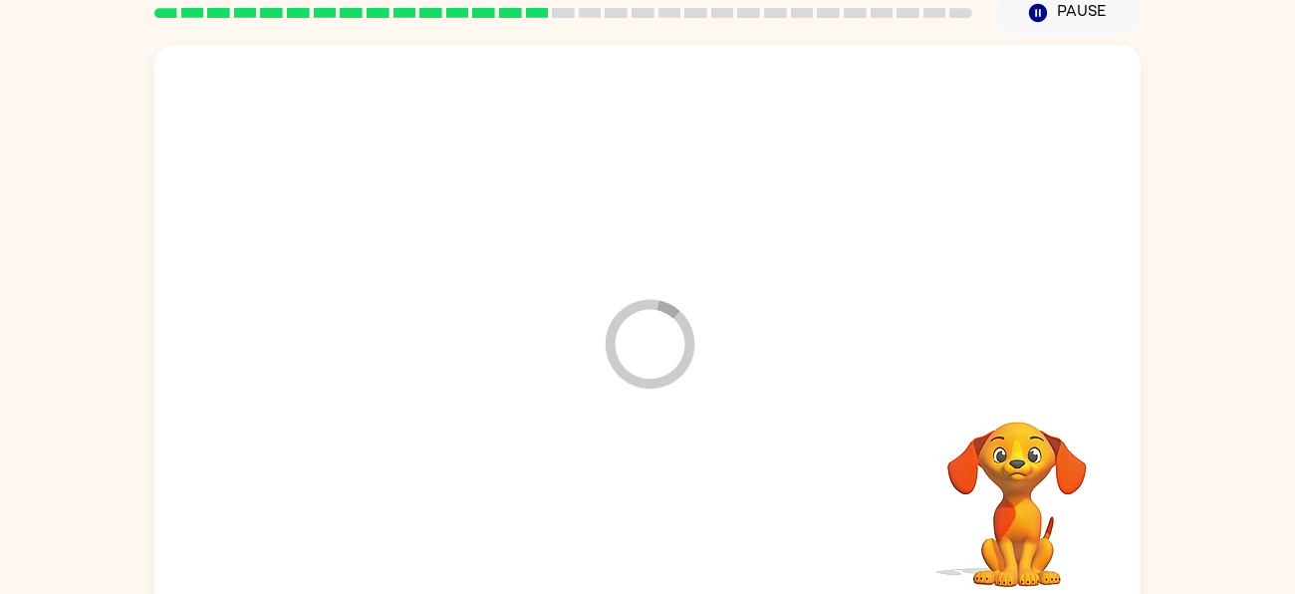
scroll to position [108, 0]
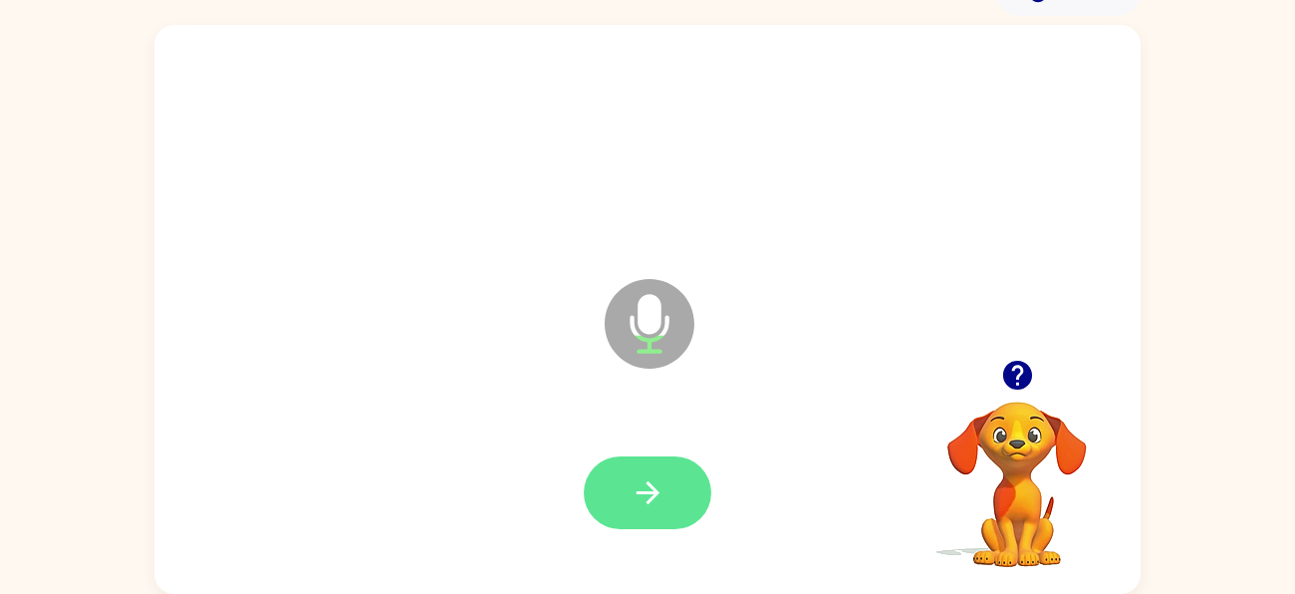
click at [640, 470] on button "button" at bounding box center [648, 492] width 128 height 73
click at [659, 475] on icon "button" at bounding box center [648, 492] width 35 height 35
click at [657, 480] on icon "button" at bounding box center [648, 492] width 35 height 35
click at [611, 479] on button "button" at bounding box center [648, 492] width 128 height 73
click at [662, 488] on icon "button" at bounding box center [648, 492] width 35 height 35
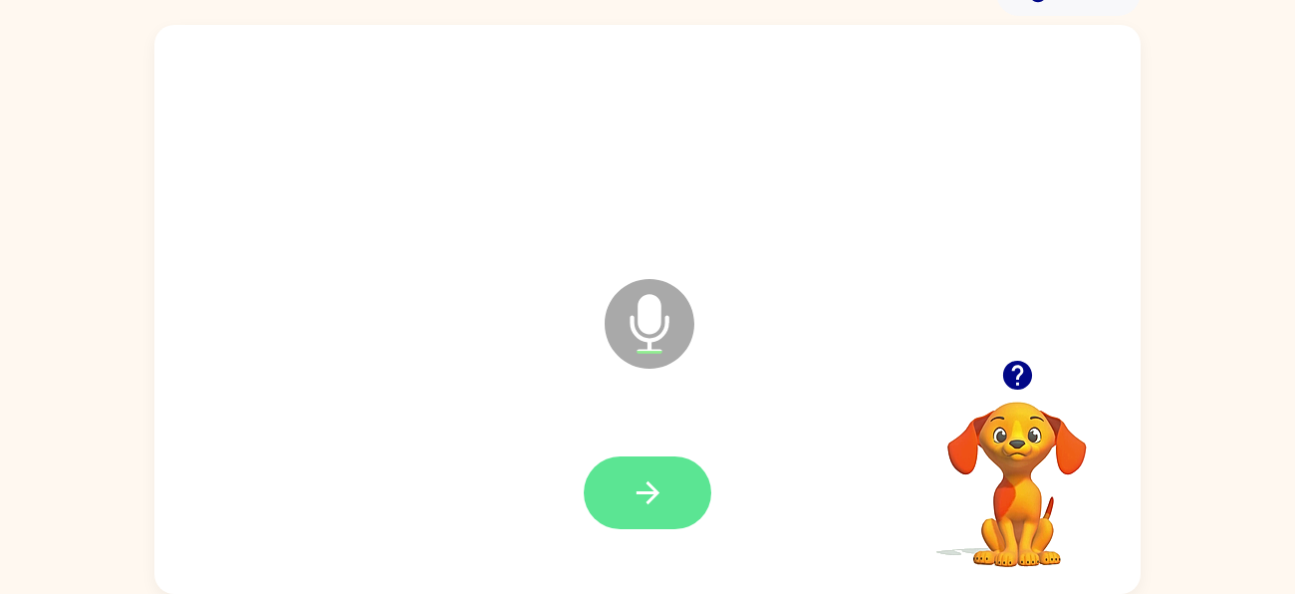
click at [614, 469] on button "button" at bounding box center [648, 492] width 128 height 73
click at [707, 520] on div at bounding box center [648, 492] width 128 height 73
click at [664, 499] on icon "button" at bounding box center [648, 492] width 35 height 35
click at [663, 493] on icon "button" at bounding box center [648, 492] width 35 height 35
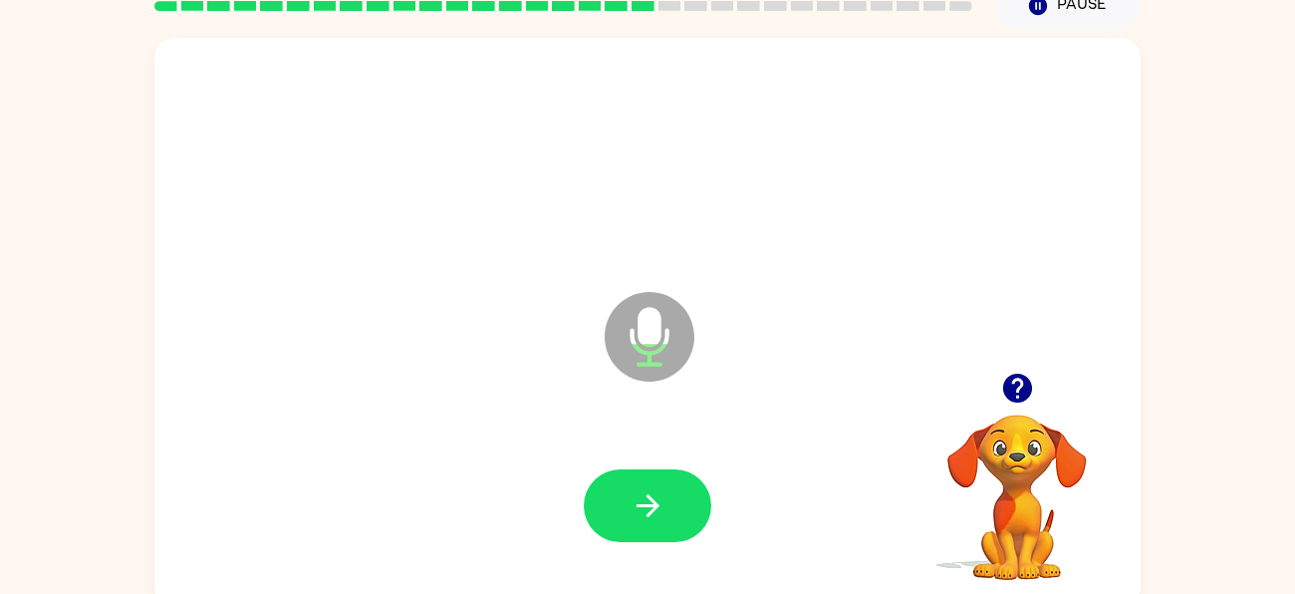
scroll to position [78, 0]
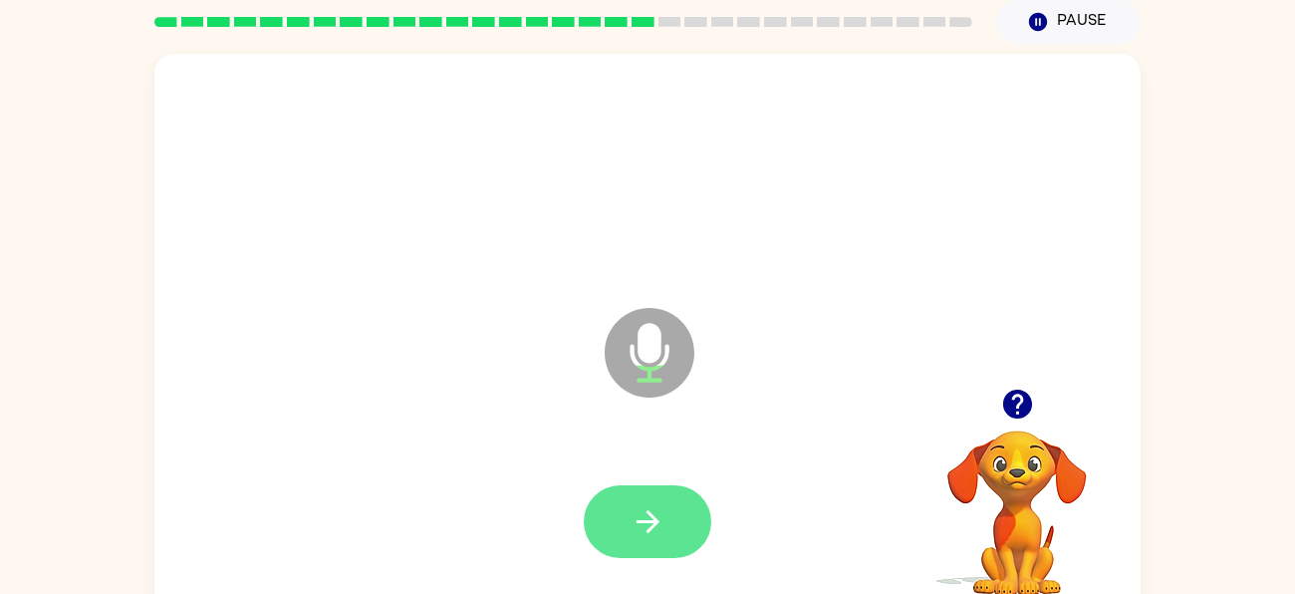
click at [661, 496] on button "button" at bounding box center [648, 521] width 128 height 73
click at [671, 538] on button "button" at bounding box center [648, 521] width 128 height 73
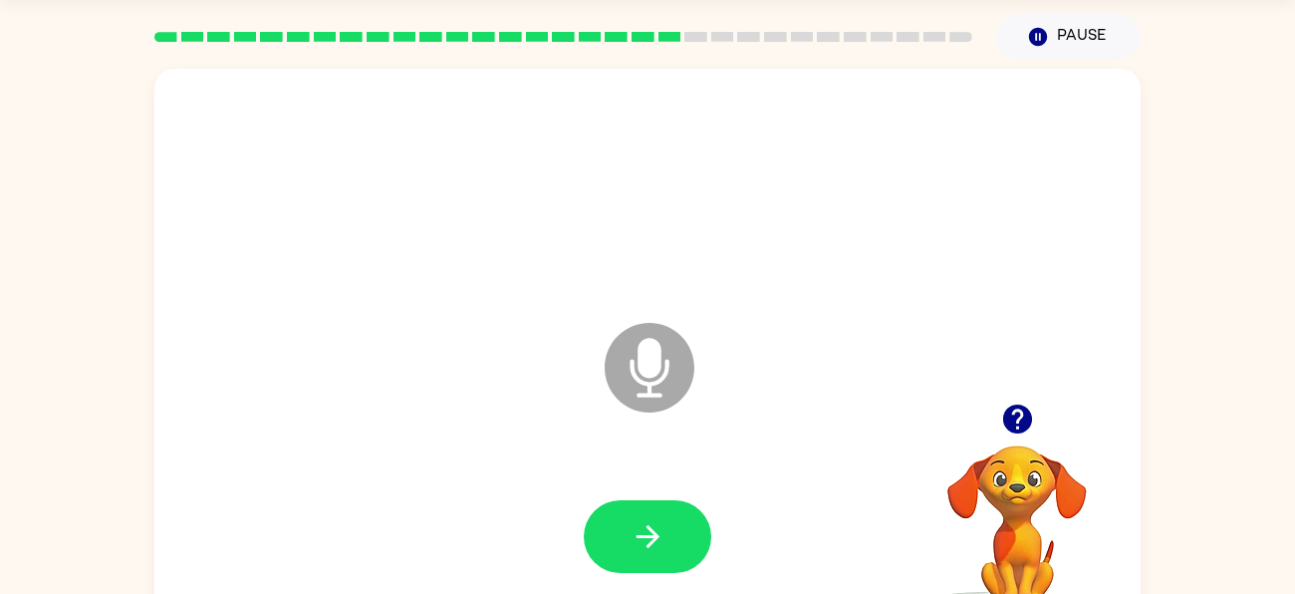
scroll to position [62, 0]
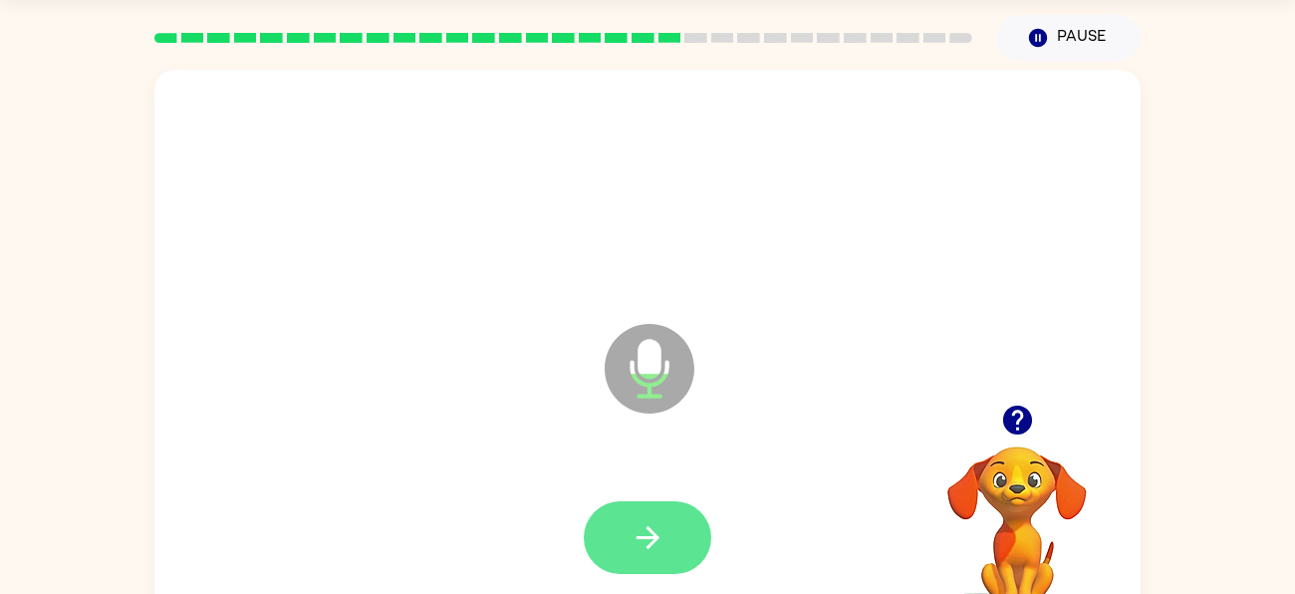
click at [636, 537] on icon "button" at bounding box center [647, 537] width 23 height 23
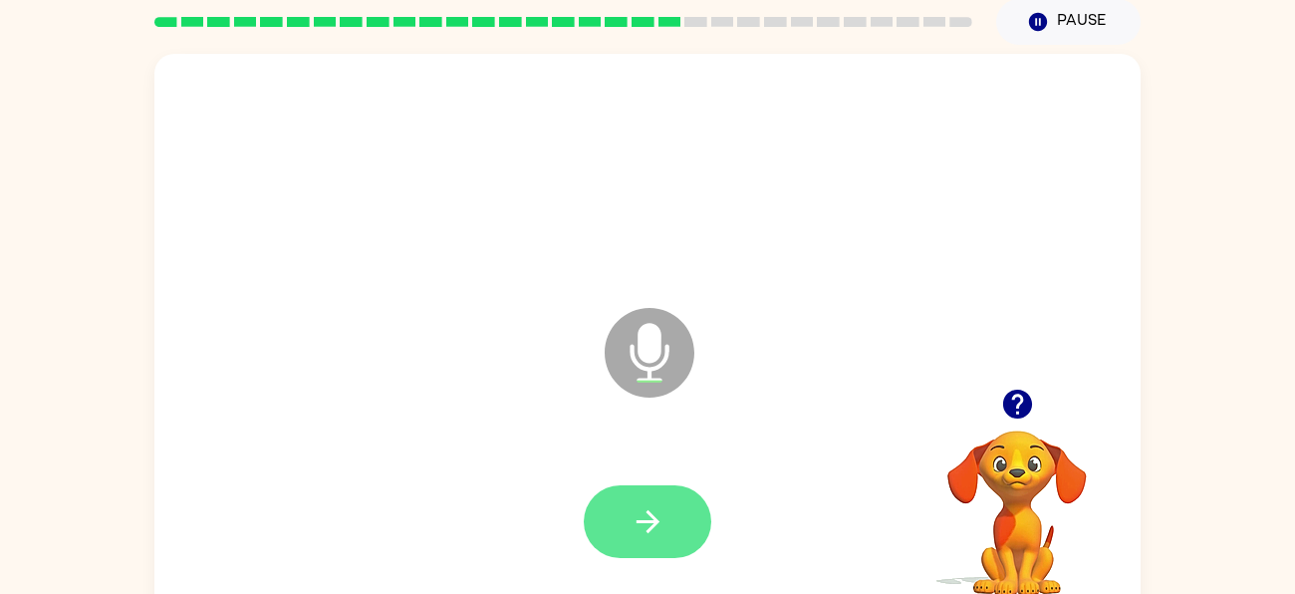
click at [655, 522] on icon "button" at bounding box center [647, 521] width 23 height 23
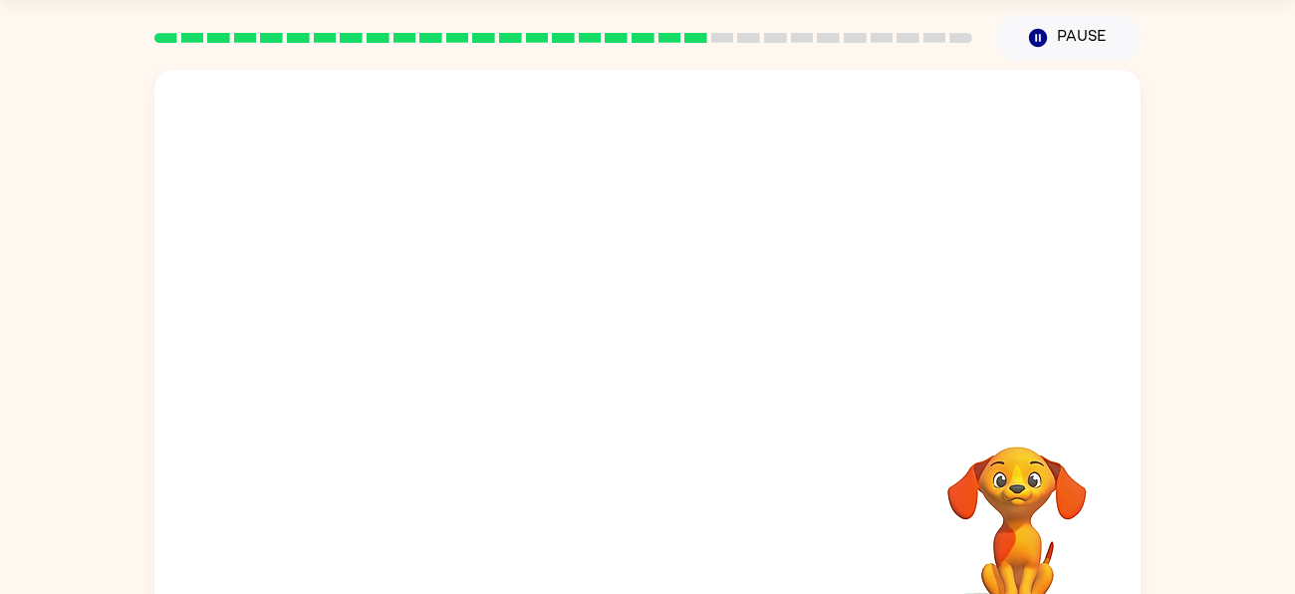
scroll to position [64, 0]
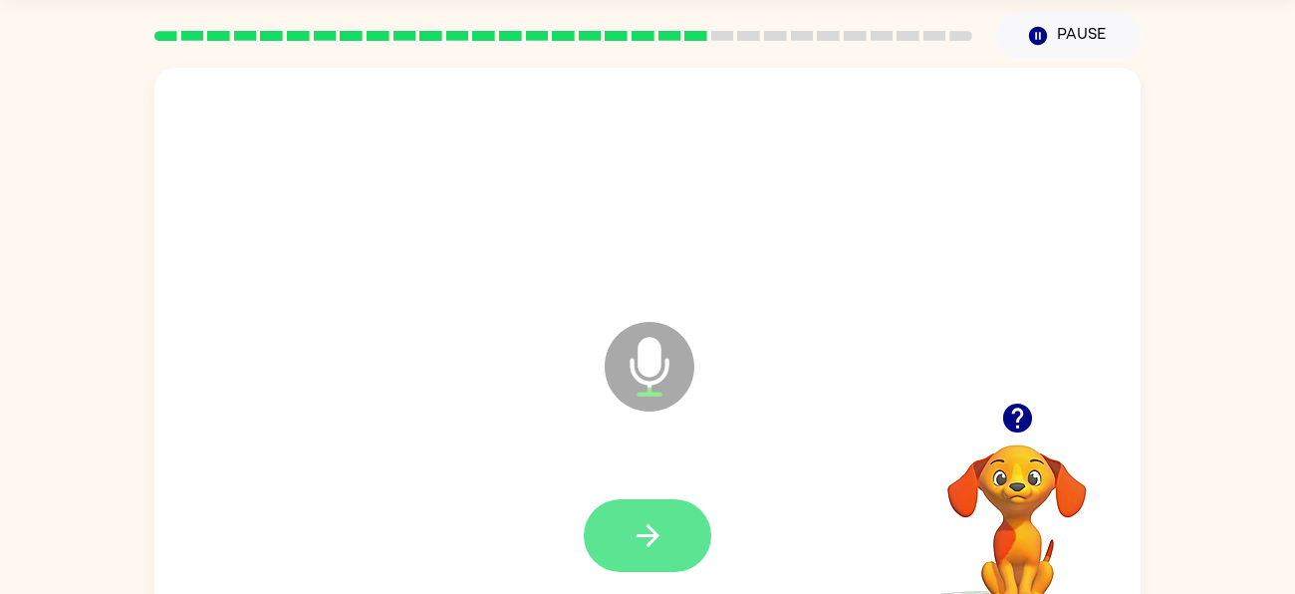
click at [643, 522] on icon "button" at bounding box center [648, 535] width 35 height 35
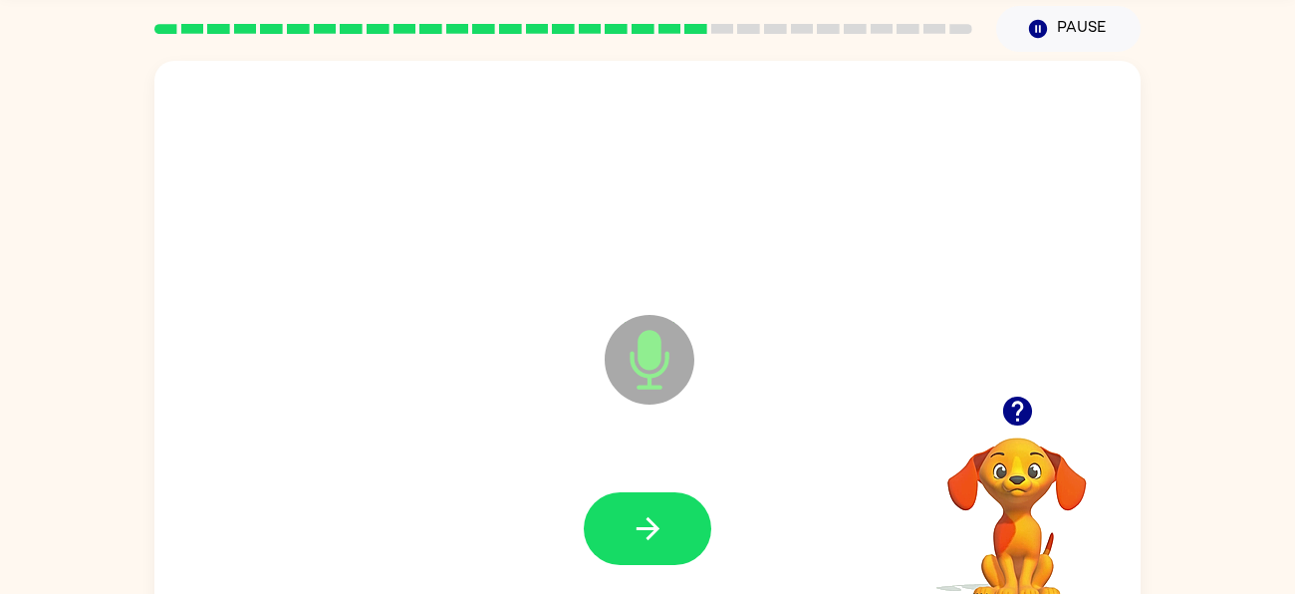
scroll to position [74, 0]
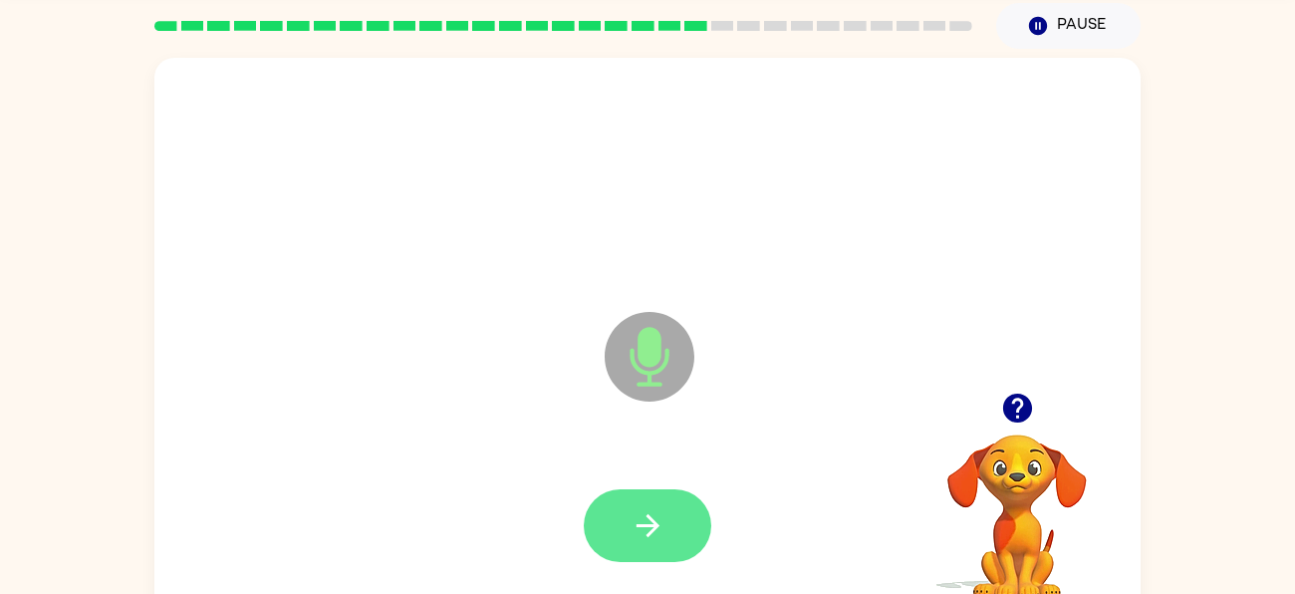
click at [670, 518] on button "button" at bounding box center [648, 525] width 128 height 73
click at [650, 527] on icon "button" at bounding box center [647, 525] width 23 height 23
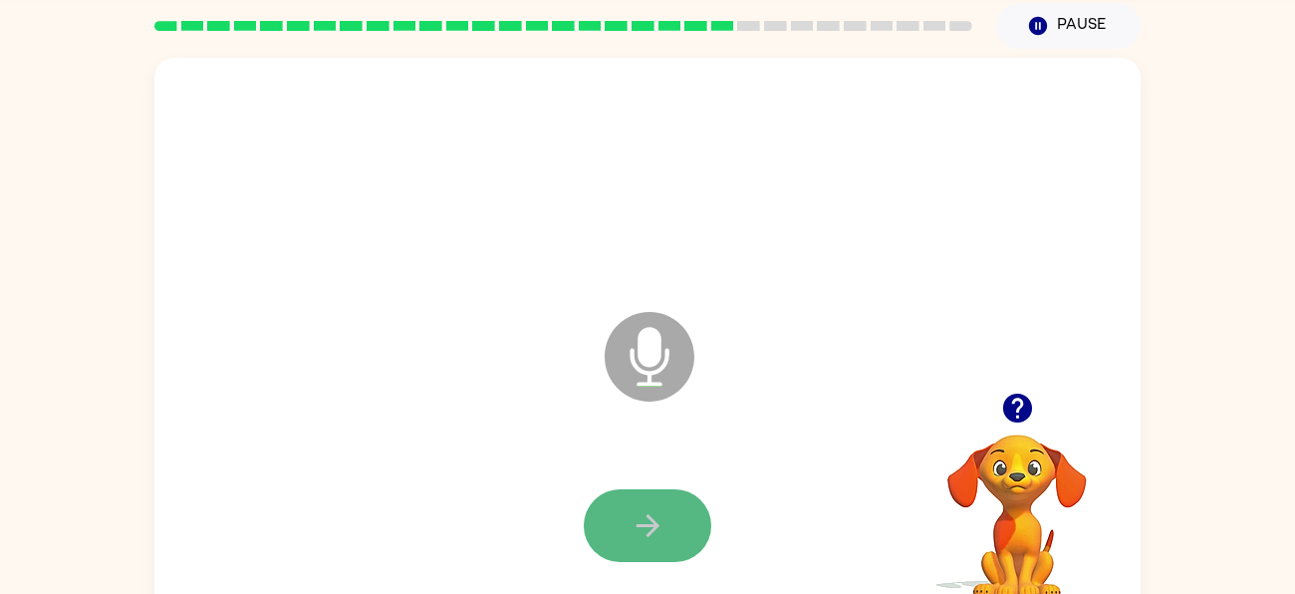
click at [670, 511] on button "button" at bounding box center [648, 525] width 128 height 73
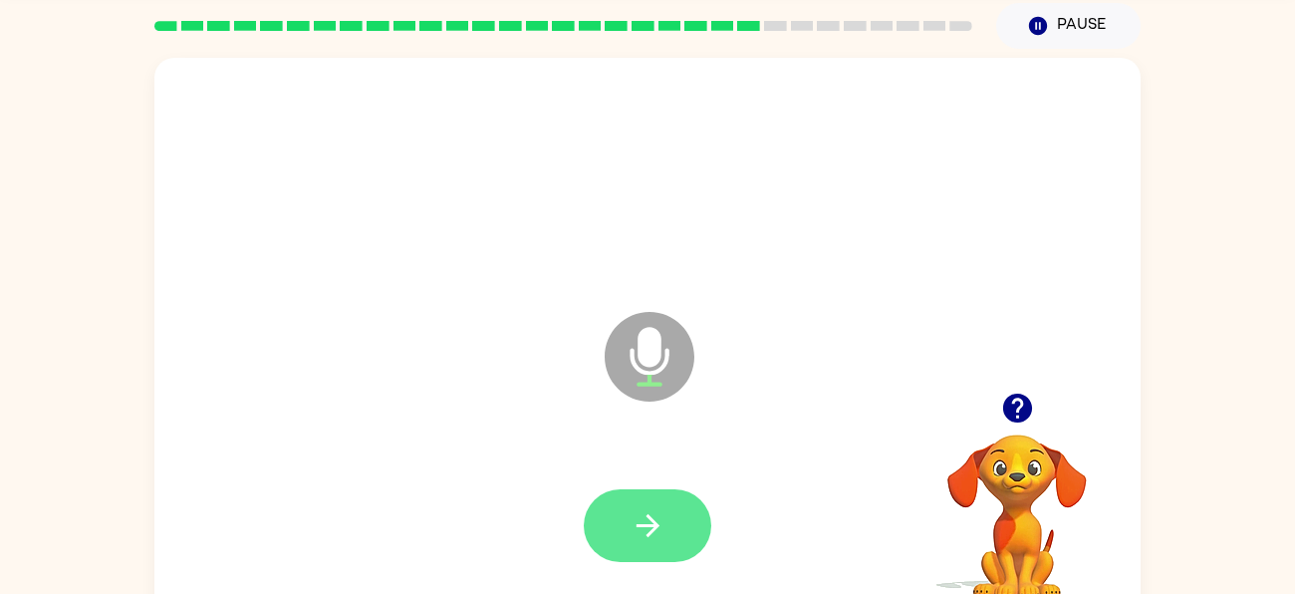
click at [695, 537] on button "button" at bounding box center [648, 525] width 128 height 73
click at [653, 518] on icon "button" at bounding box center [648, 525] width 35 height 35
click at [661, 540] on icon "button" at bounding box center [648, 525] width 35 height 35
click at [619, 519] on button "button" at bounding box center [648, 525] width 128 height 73
click at [629, 491] on button "button" at bounding box center [648, 525] width 128 height 73
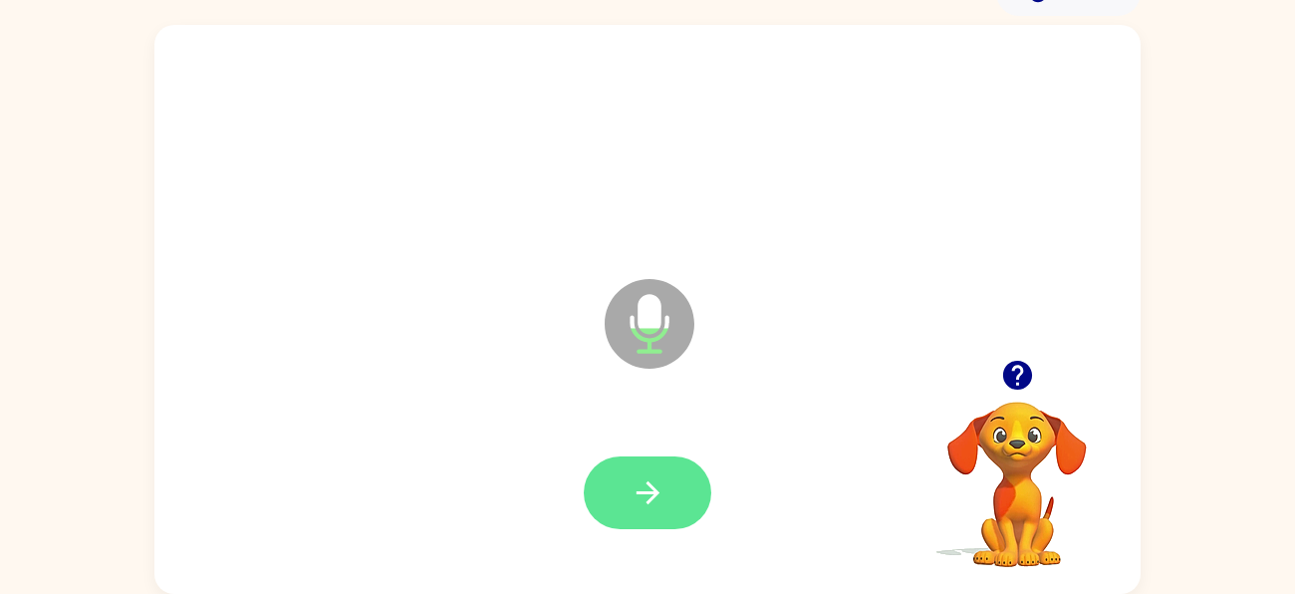
click at [626, 498] on button "button" at bounding box center [648, 492] width 128 height 73
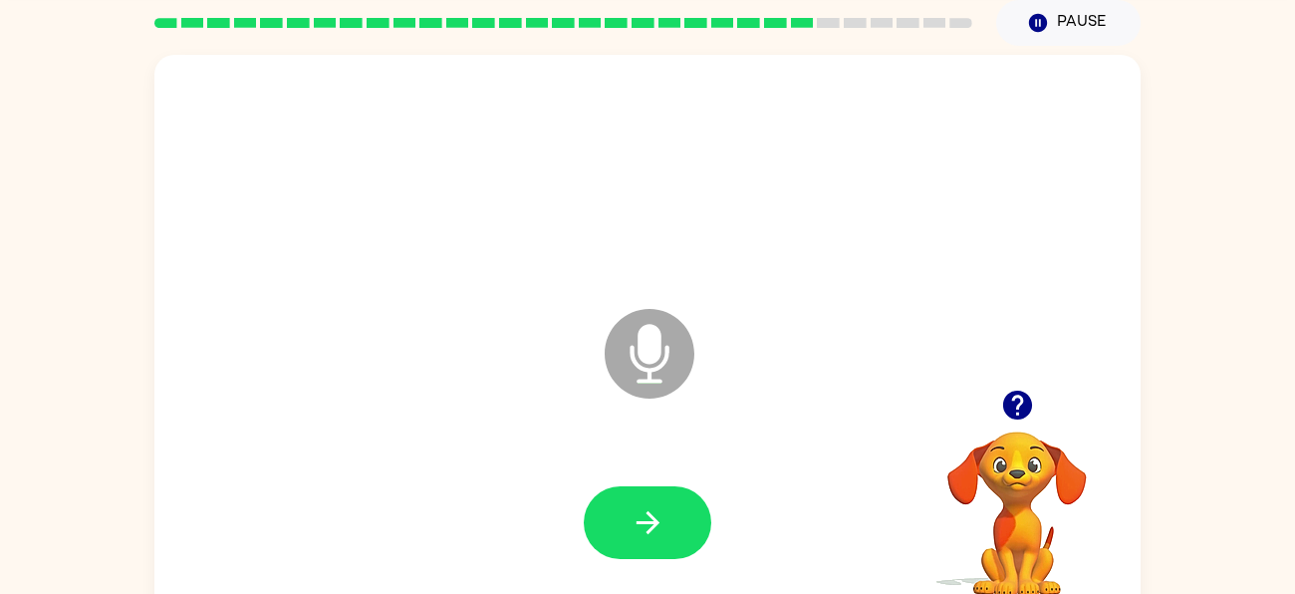
scroll to position [63, 0]
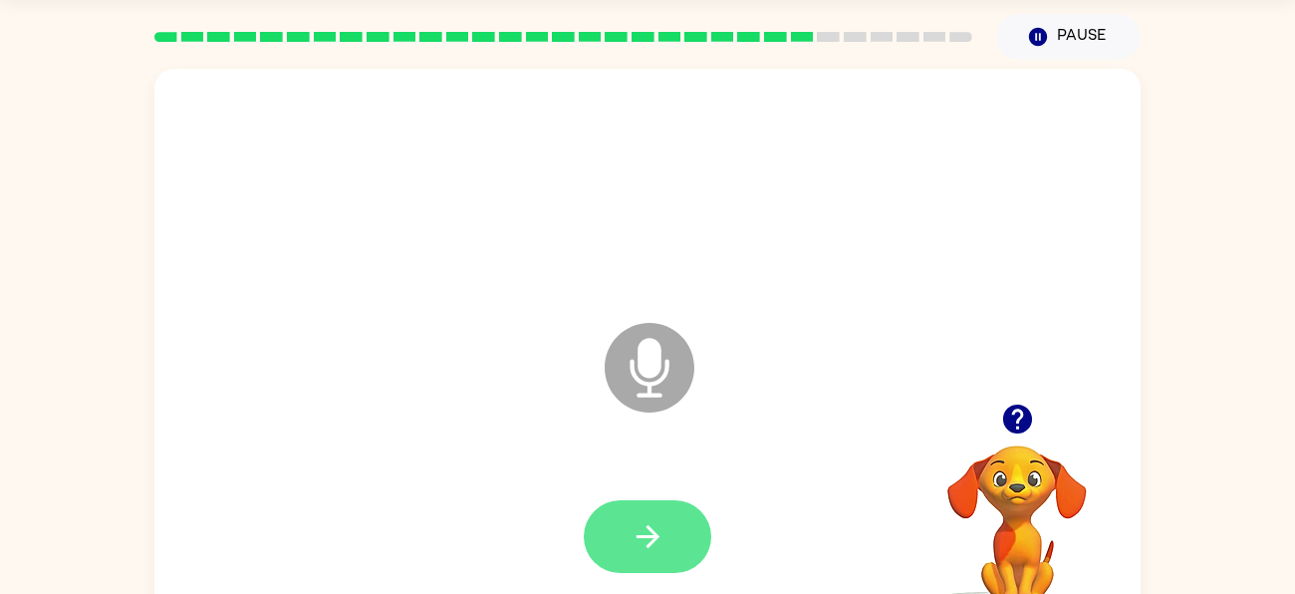
click at [639, 519] on icon "button" at bounding box center [648, 536] width 35 height 35
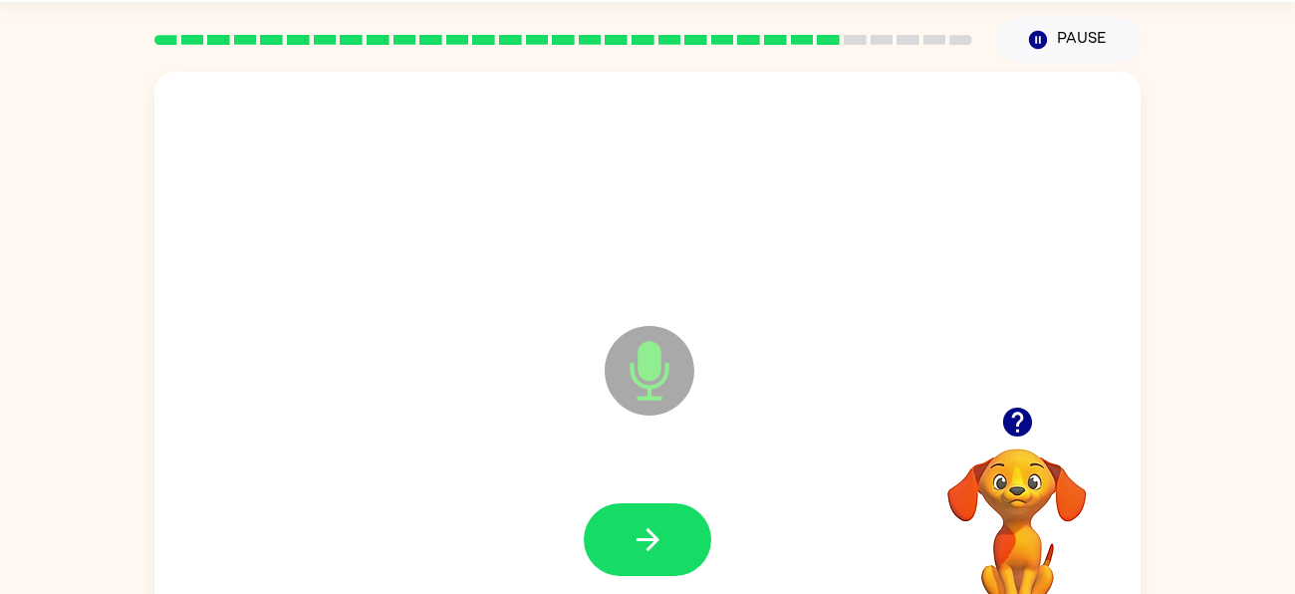
scroll to position [59, 0]
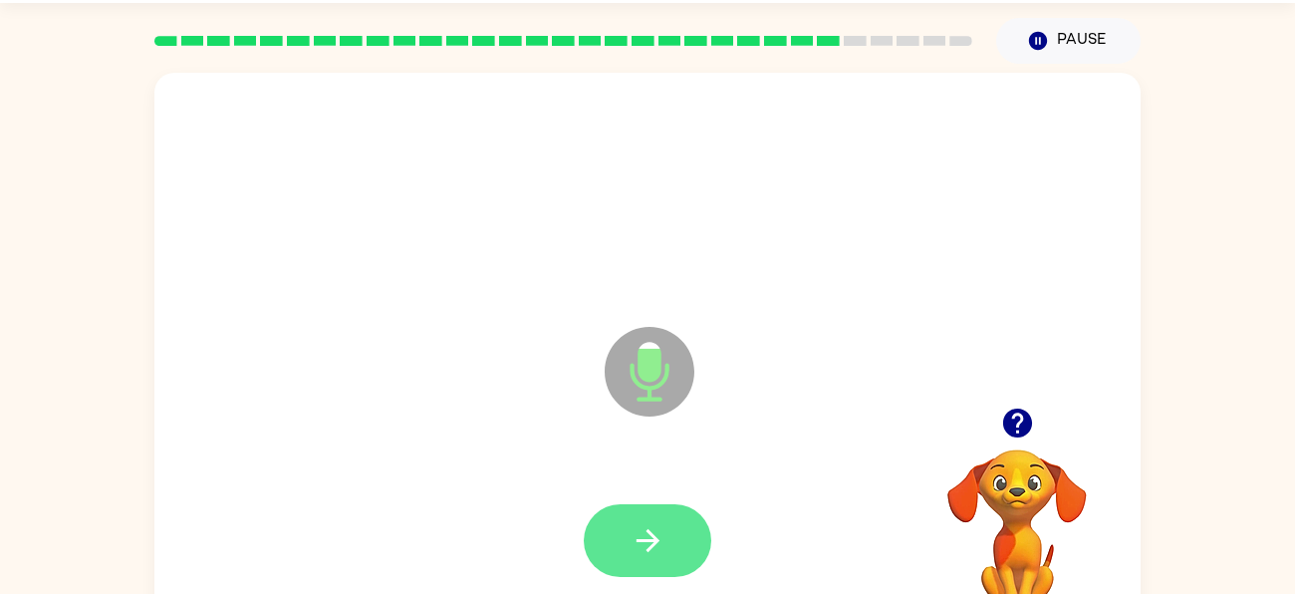
click at [621, 525] on button "button" at bounding box center [648, 540] width 128 height 73
click at [619, 514] on button "button" at bounding box center [648, 540] width 128 height 73
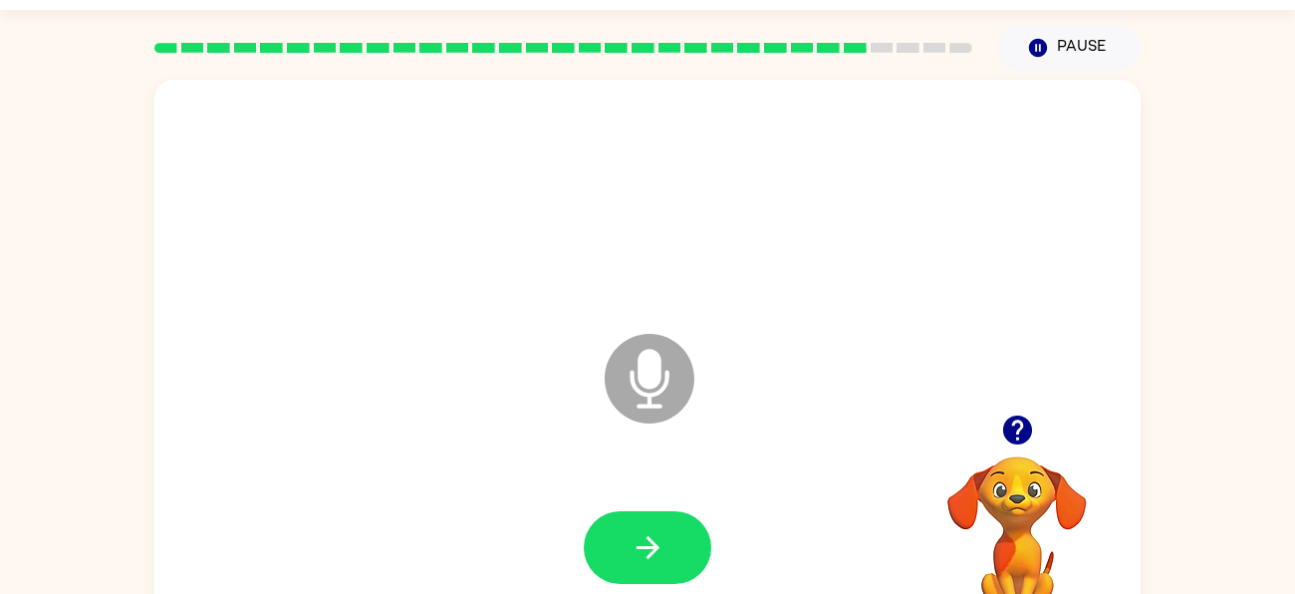
scroll to position [50, 0]
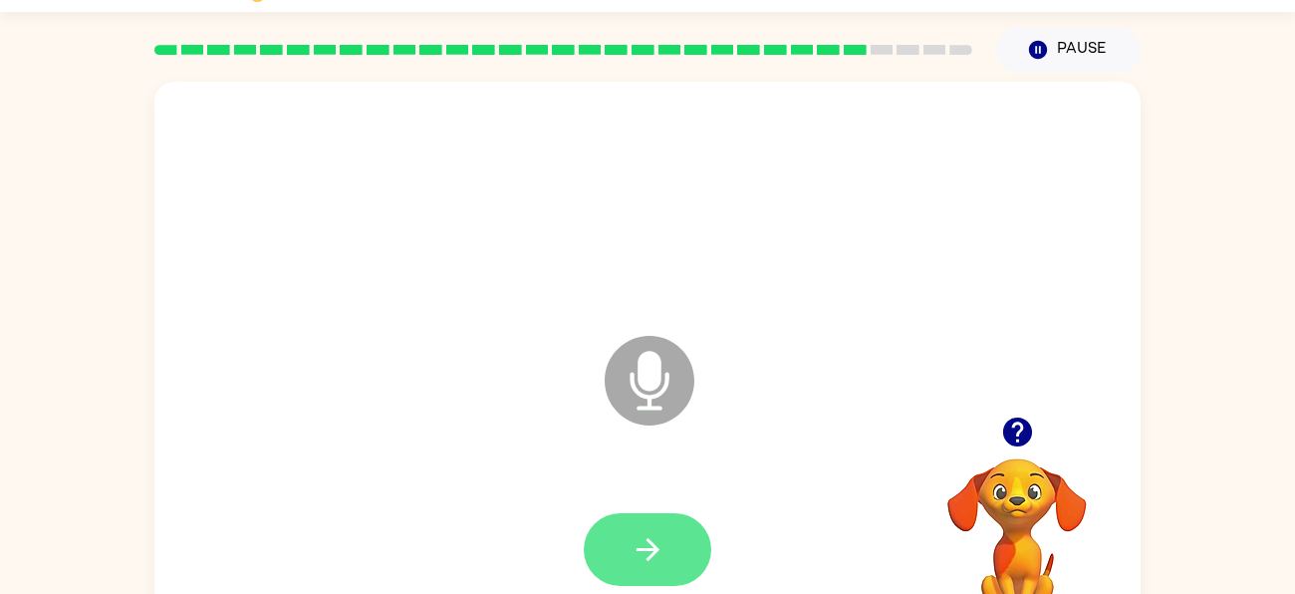
click at [673, 570] on button "button" at bounding box center [648, 549] width 128 height 73
click at [642, 514] on button "button" at bounding box center [648, 549] width 128 height 73
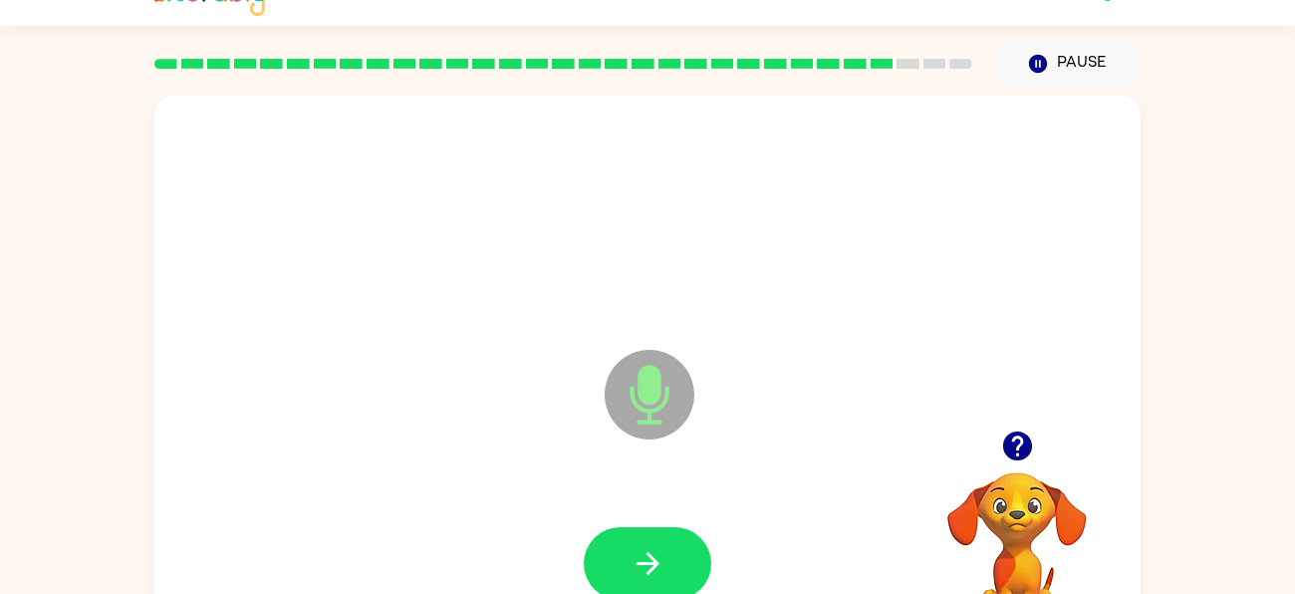
scroll to position [32, 0]
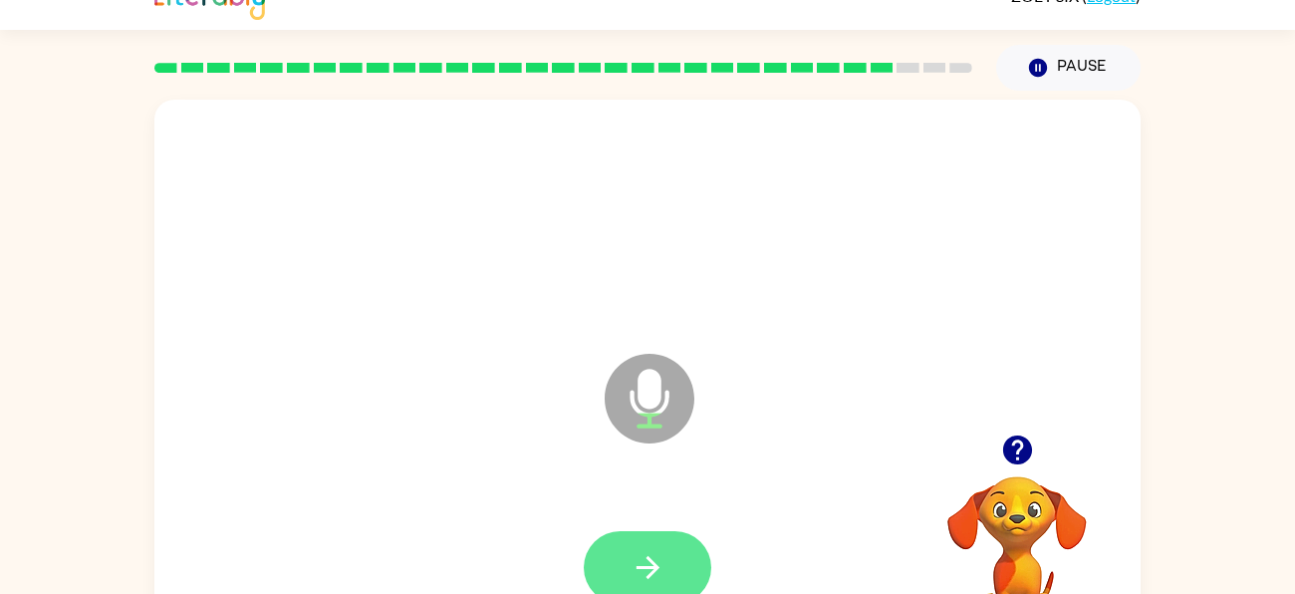
click at [669, 568] on button "button" at bounding box center [648, 567] width 128 height 73
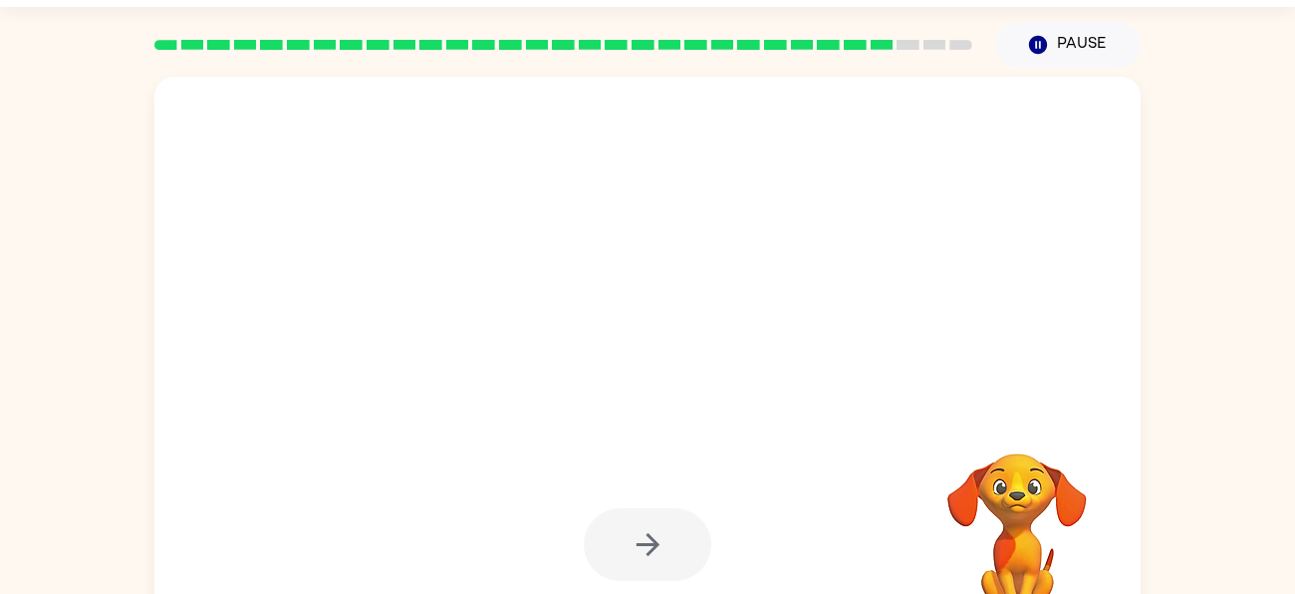
scroll to position [65, 0]
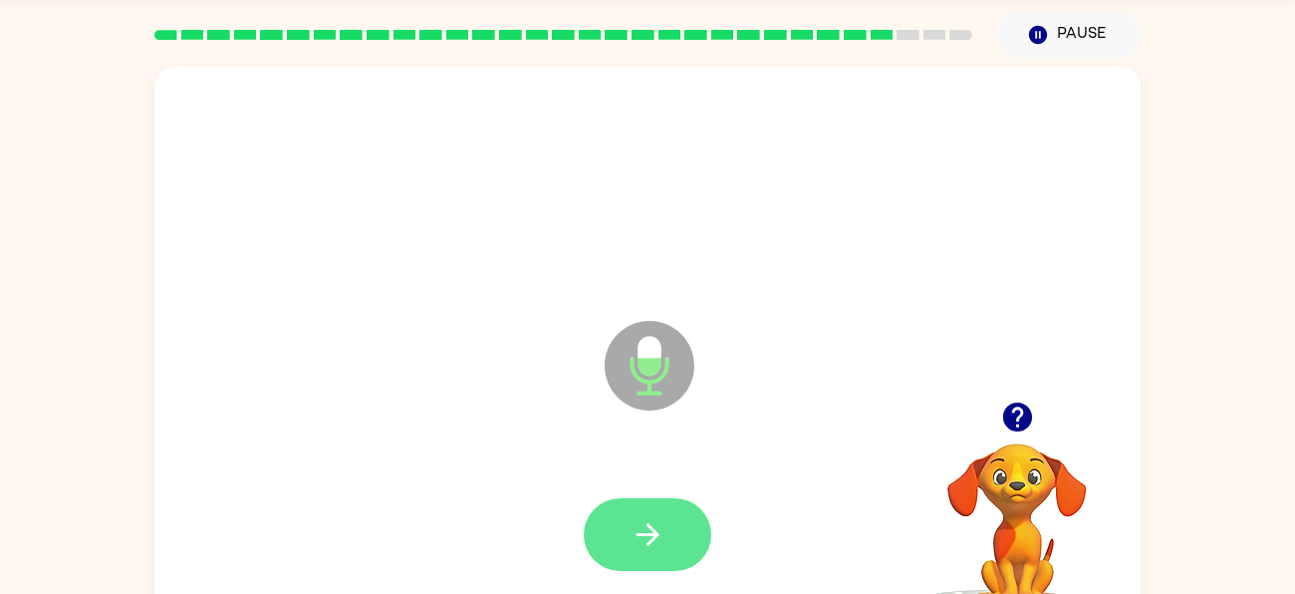
click at [698, 525] on button "button" at bounding box center [648, 534] width 128 height 73
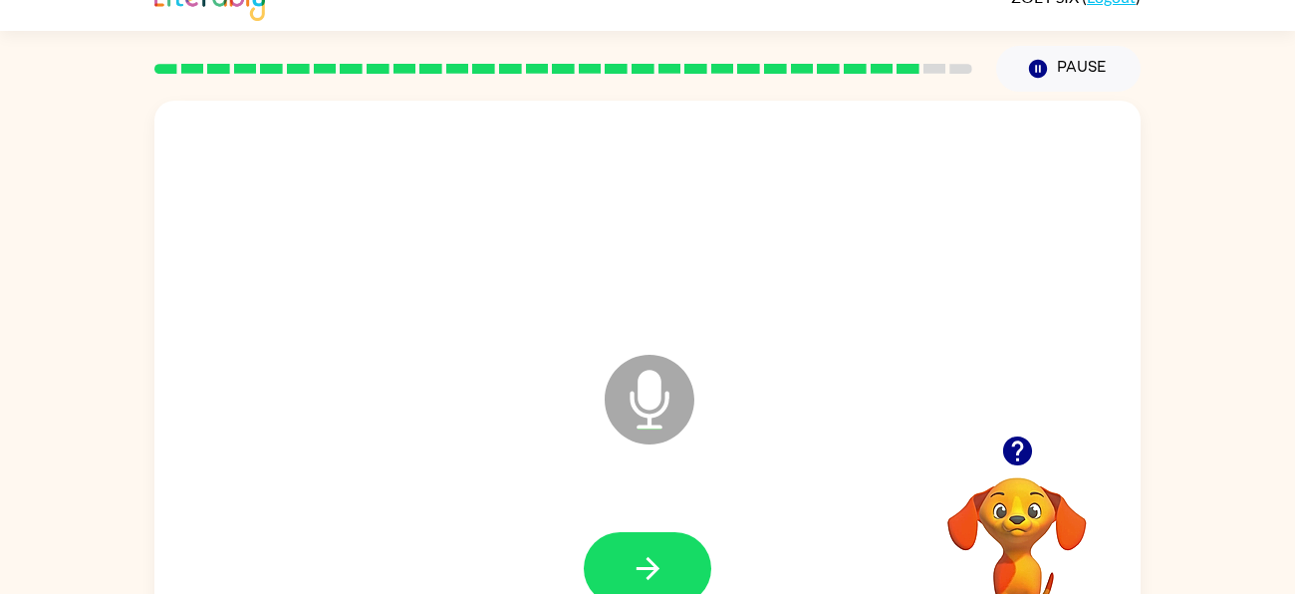
scroll to position [33, 0]
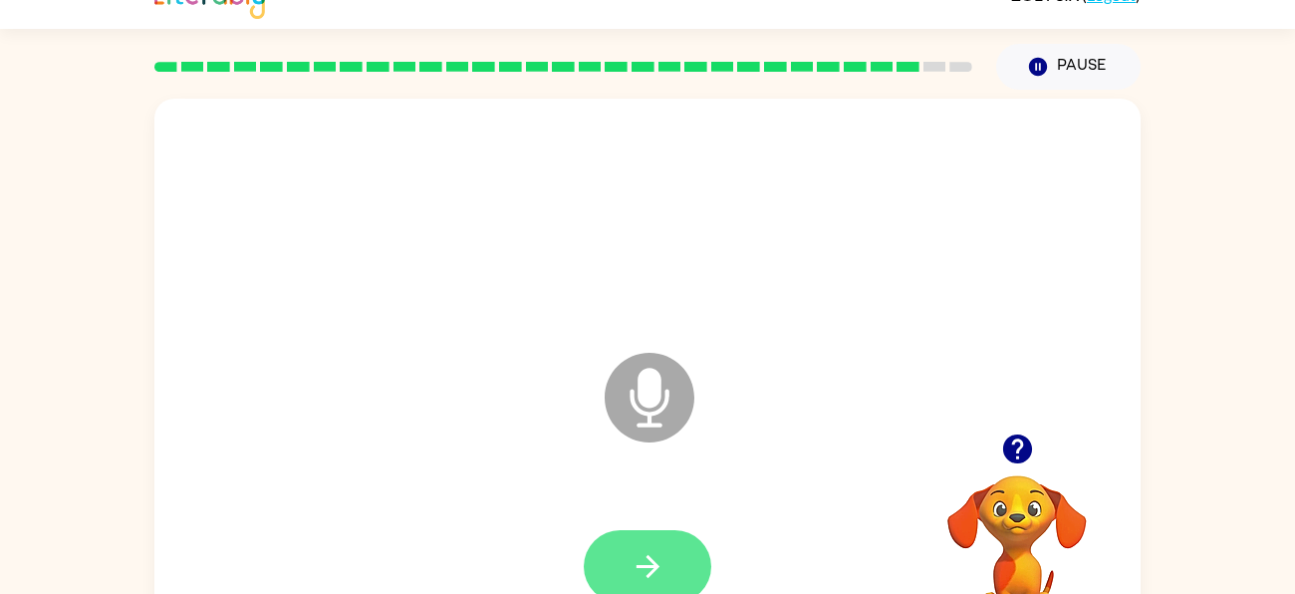
click at [654, 560] on icon "button" at bounding box center [648, 566] width 35 height 35
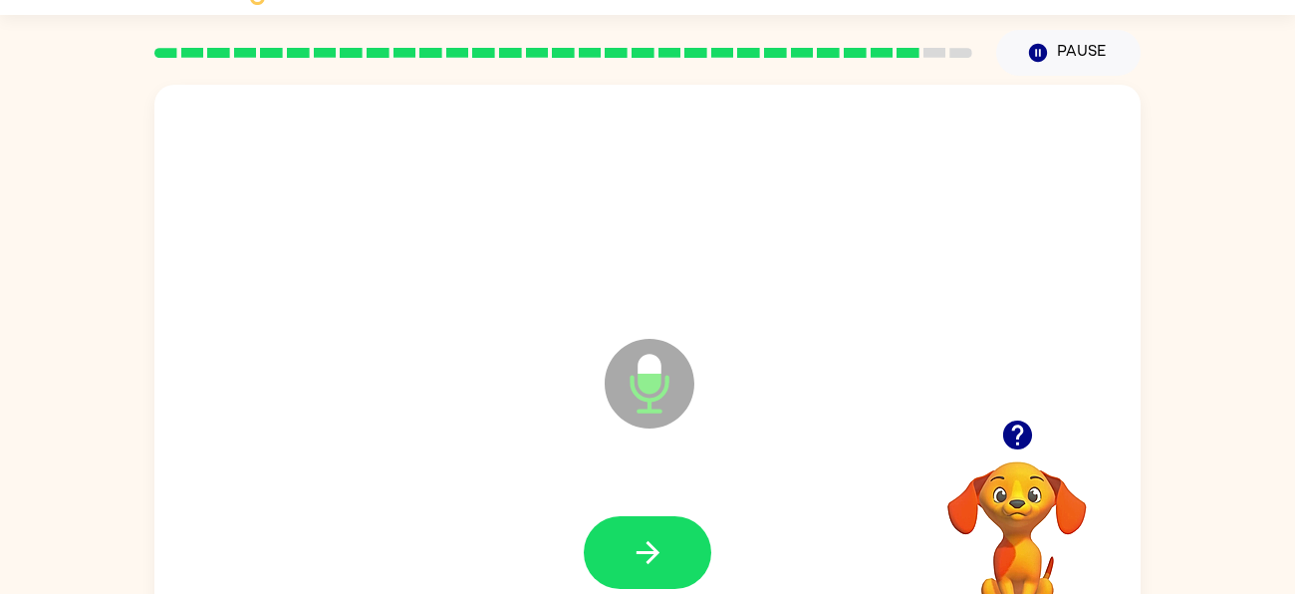
scroll to position [46, 0]
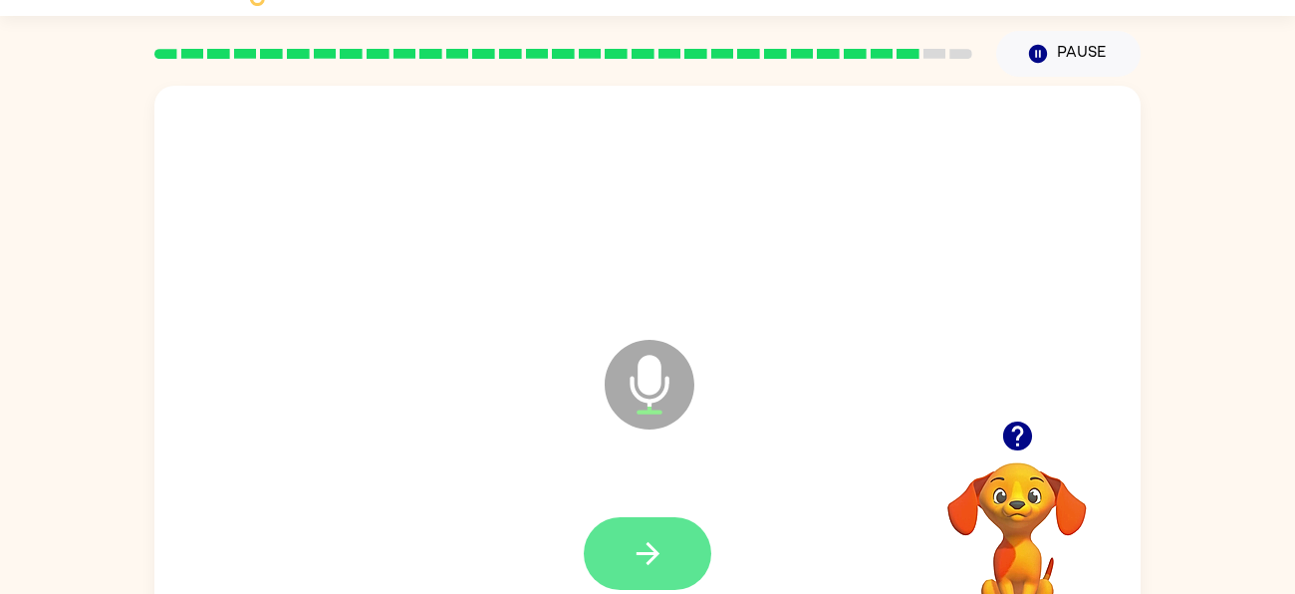
click at [642, 526] on button "button" at bounding box center [648, 553] width 128 height 73
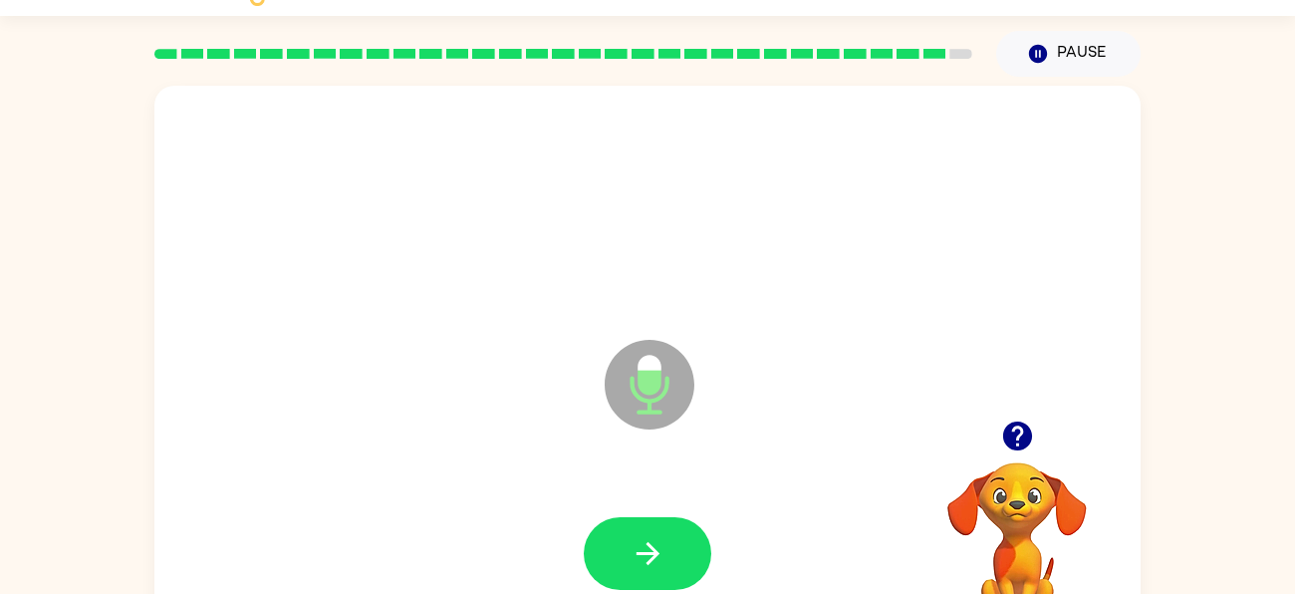
scroll to position [39, 0]
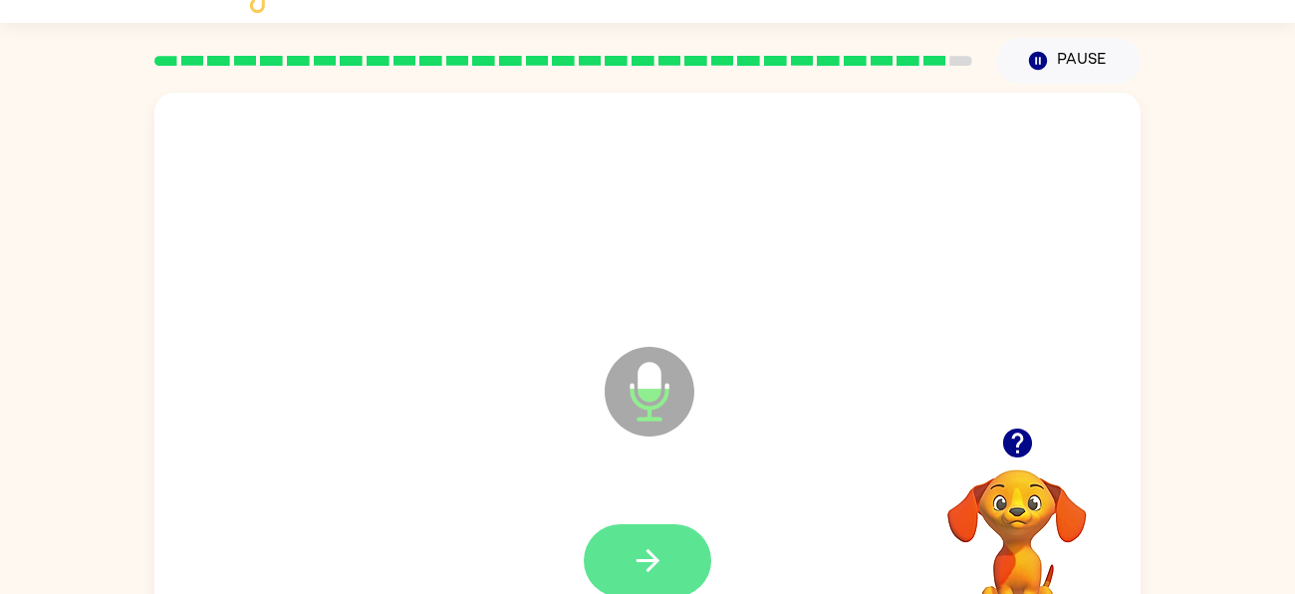
click at [656, 569] on icon "button" at bounding box center [648, 560] width 35 height 35
click at [678, 571] on button "button" at bounding box center [648, 560] width 128 height 73
